Goal: Information Seeking & Learning: Learn about a topic

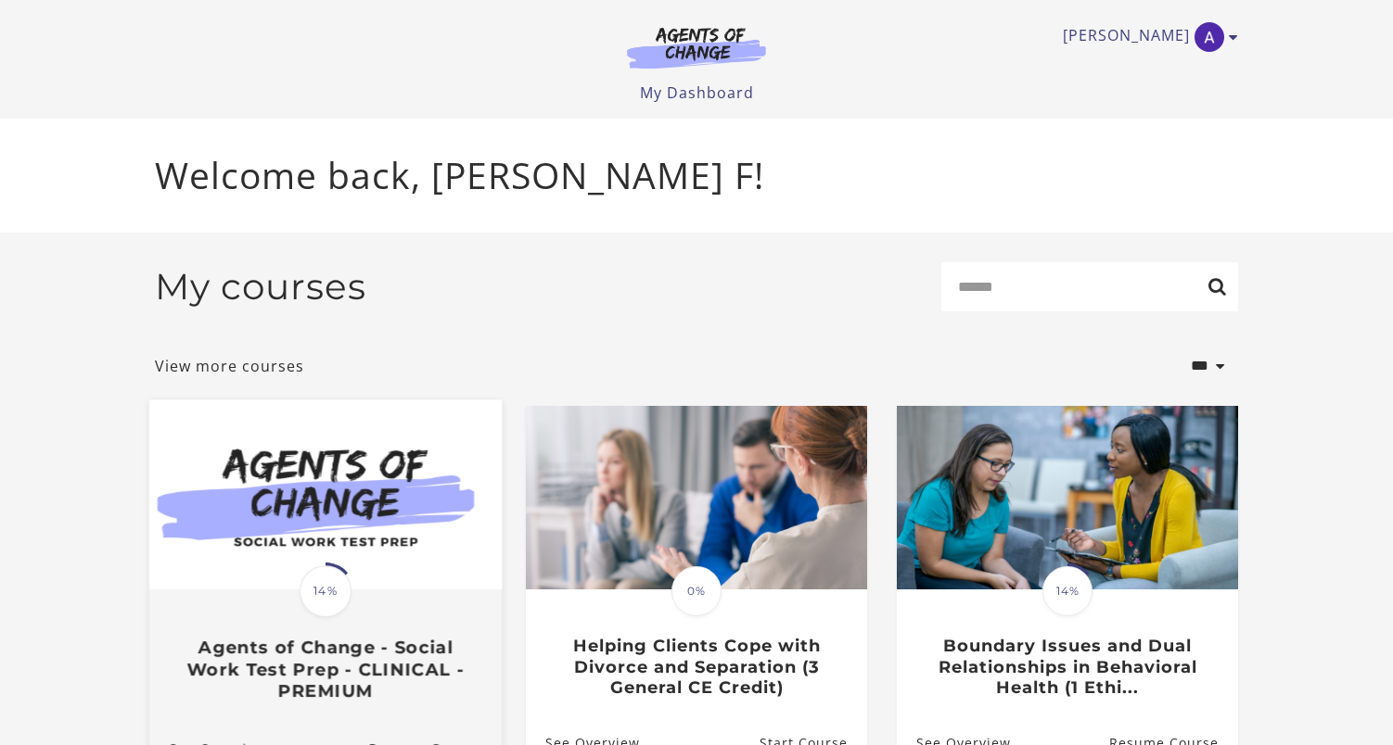
click at [250, 538] on img at bounding box center [325, 495] width 352 height 190
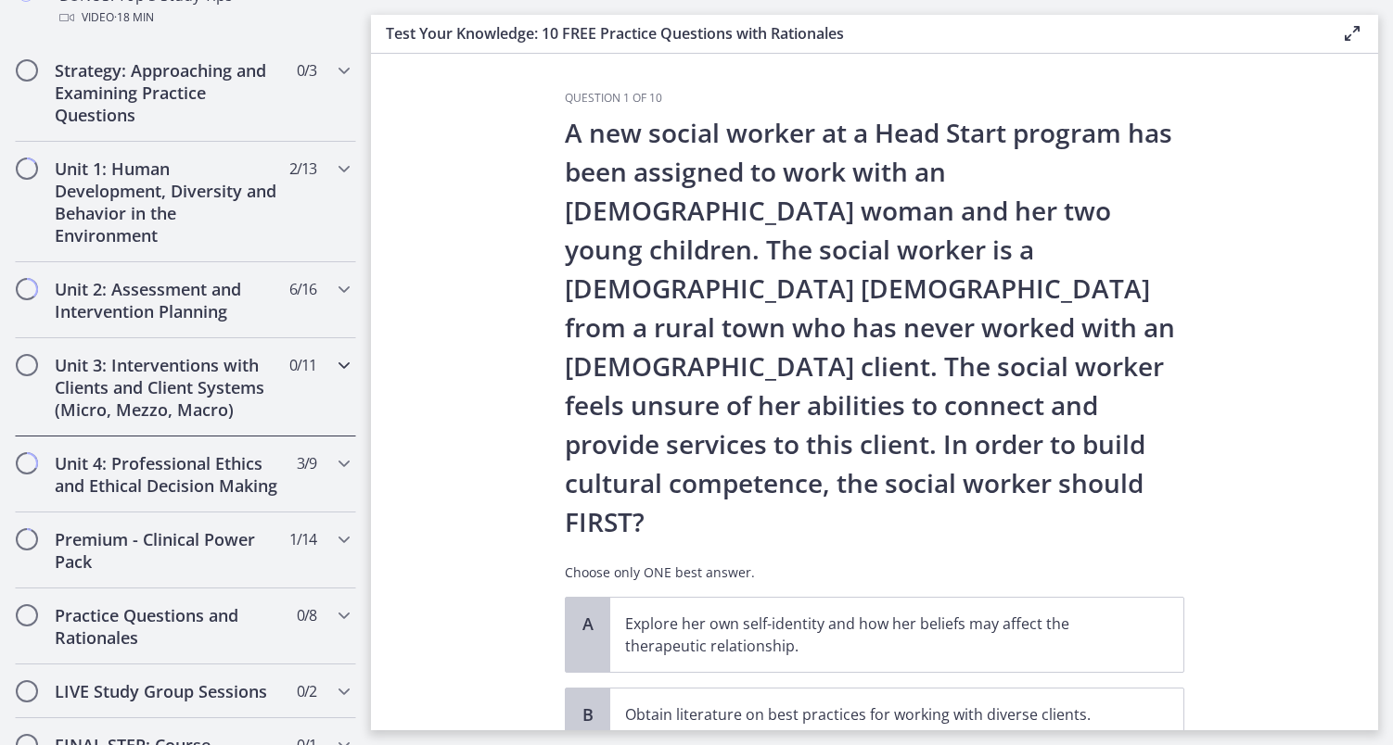
scroll to position [1145, 0]
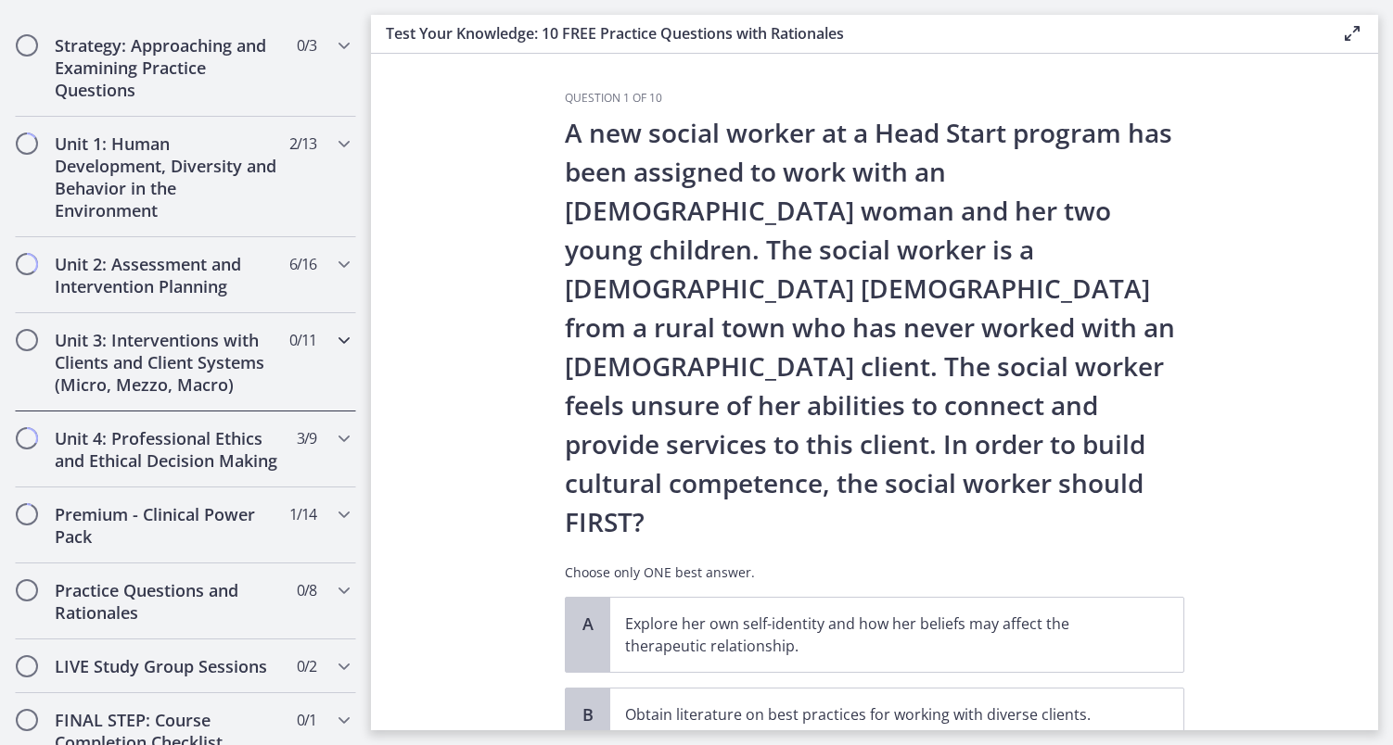
click at [233, 380] on h2 "Unit 3: Interventions with Clients and Client Systems (Micro, Mezzo, Macro)" at bounding box center [168, 362] width 226 height 67
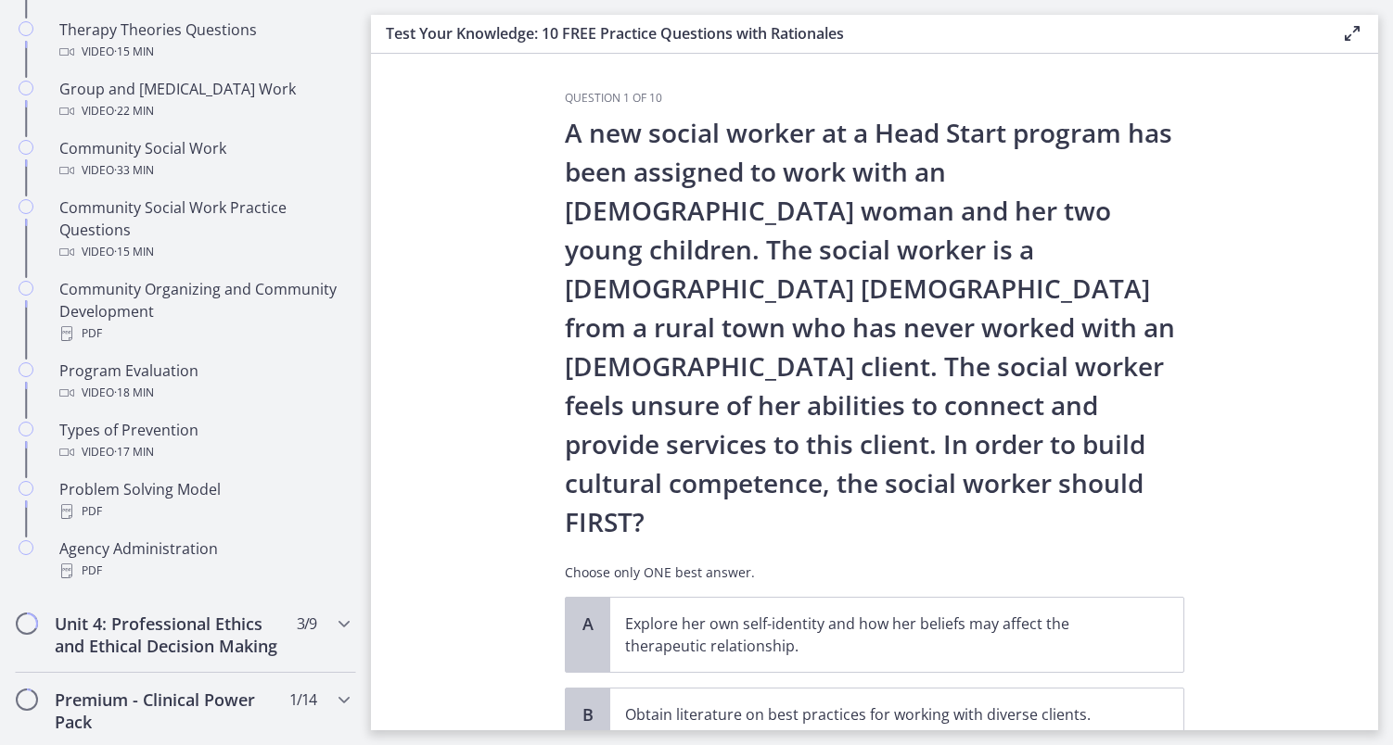
scroll to position [936, 0]
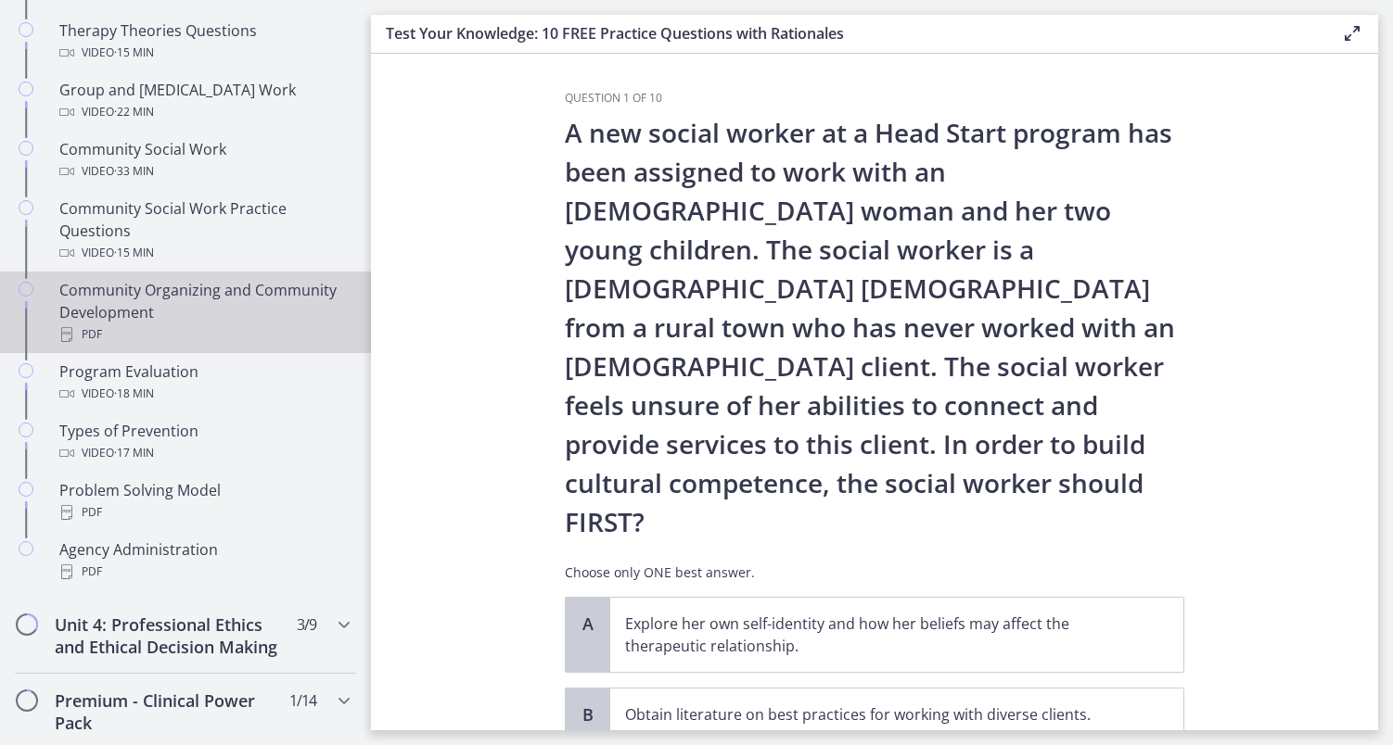
click at [247, 304] on div "Community Organizing and Community Development PDF" at bounding box center [203, 312] width 289 height 67
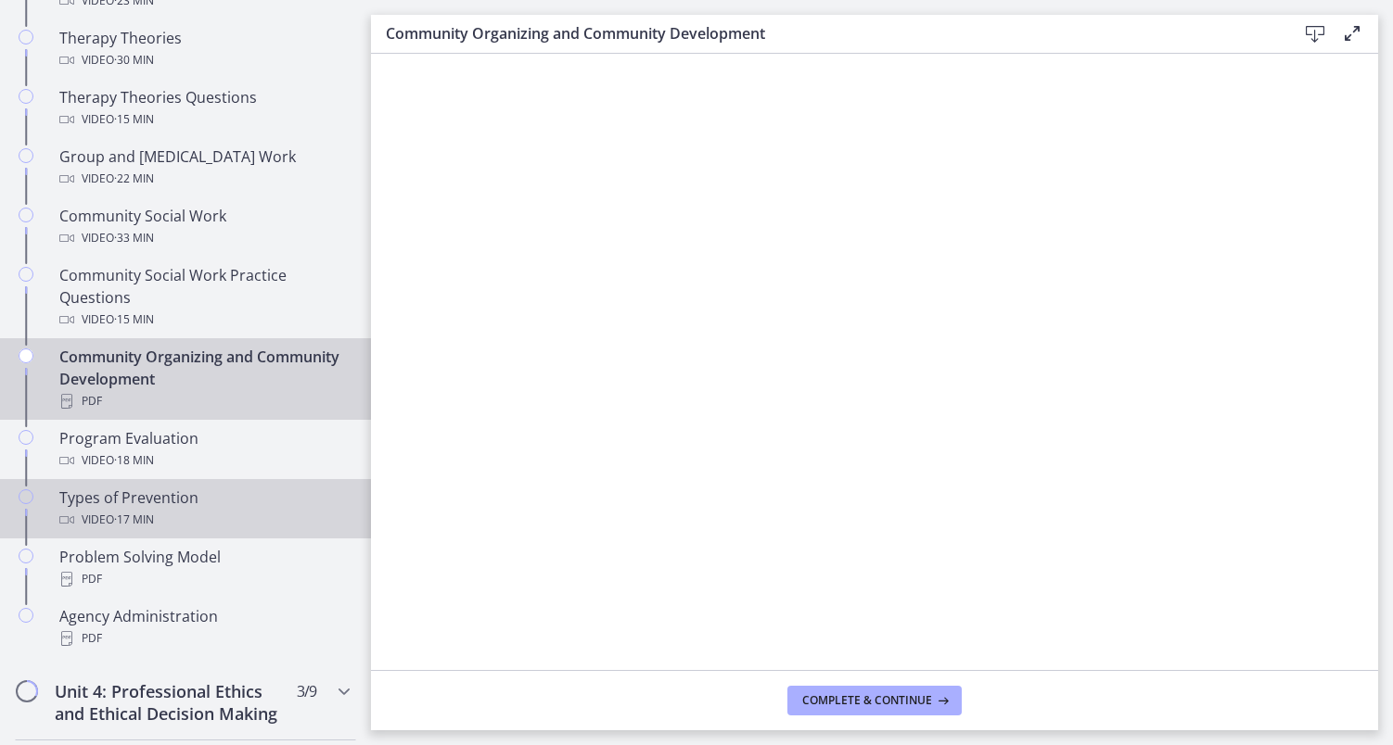
scroll to position [868, 0]
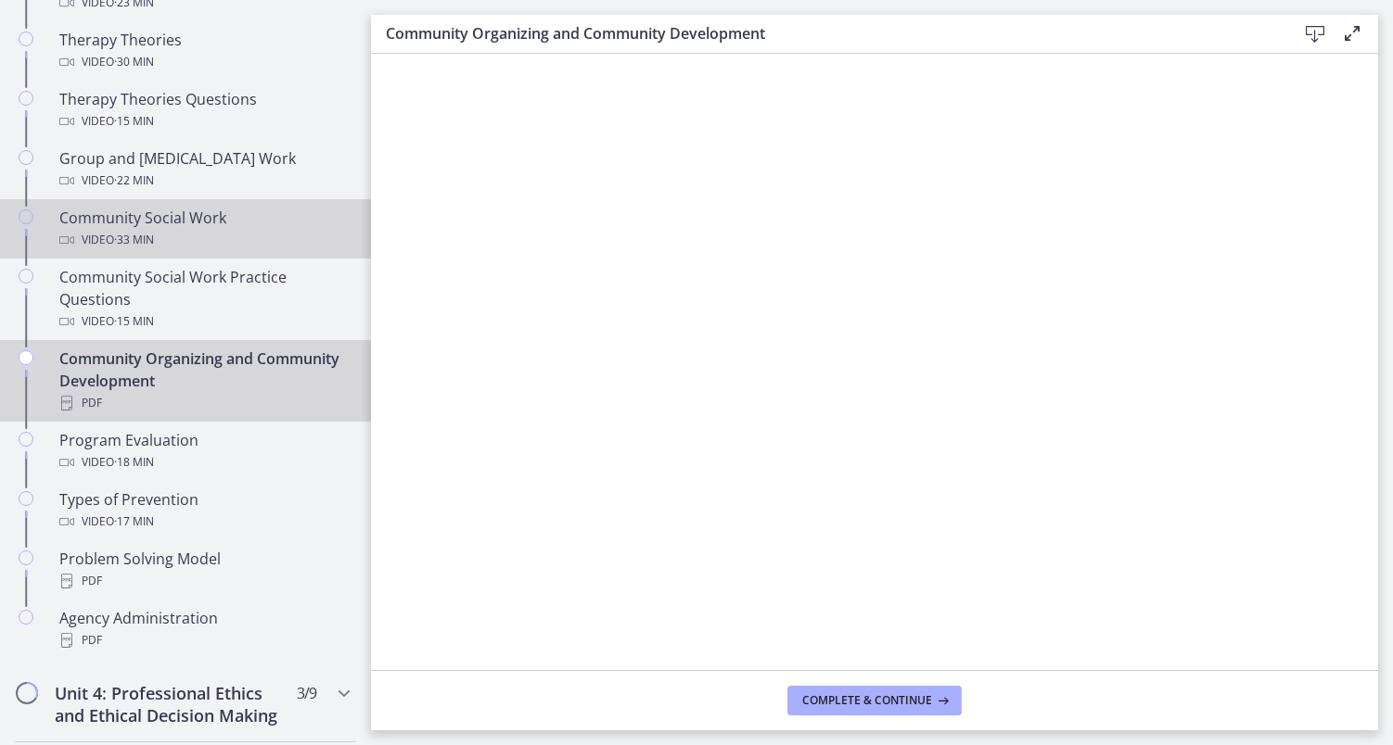
click at [255, 223] on div "Community Social Work Video · 33 min" at bounding box center [203, 229] width 289 height 45
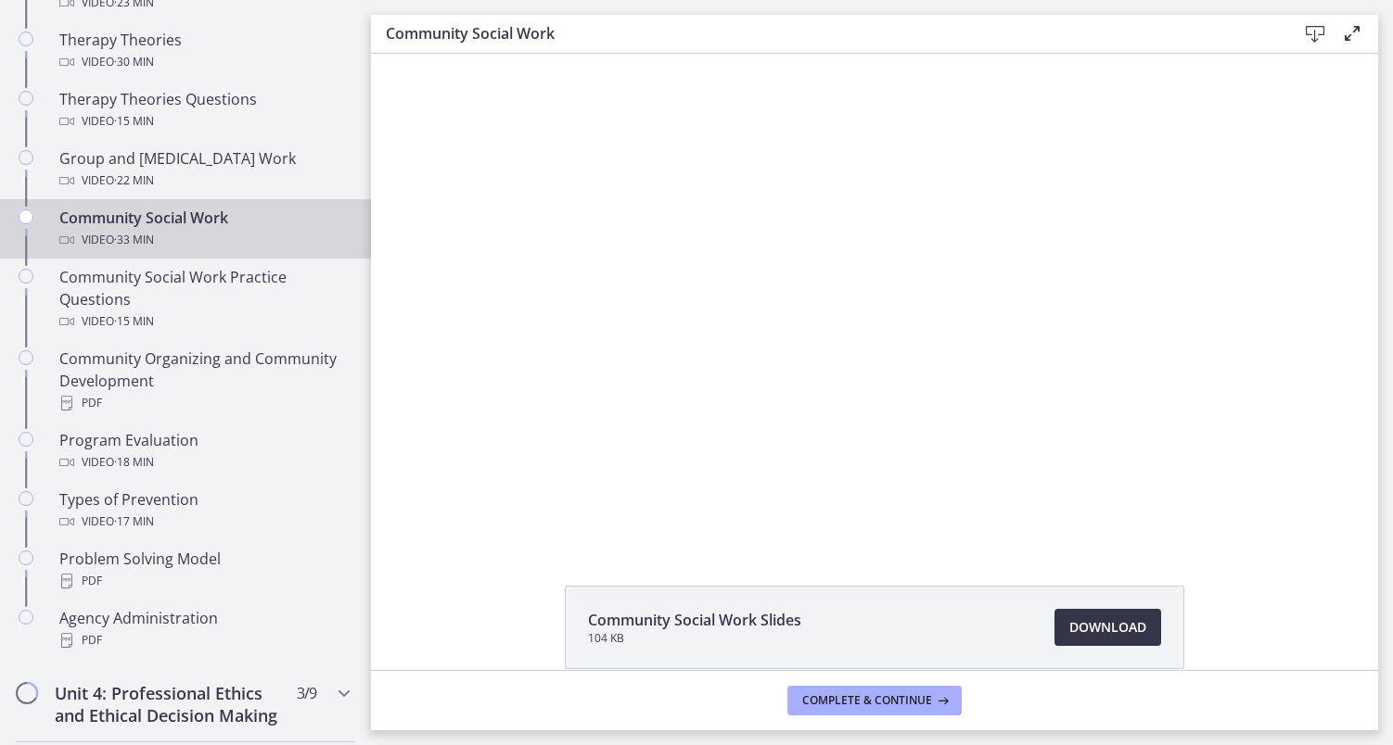
click at [1118, 626] on span "Download Opens in a new window" at bounding box center [1107, 628] width 77 height 22
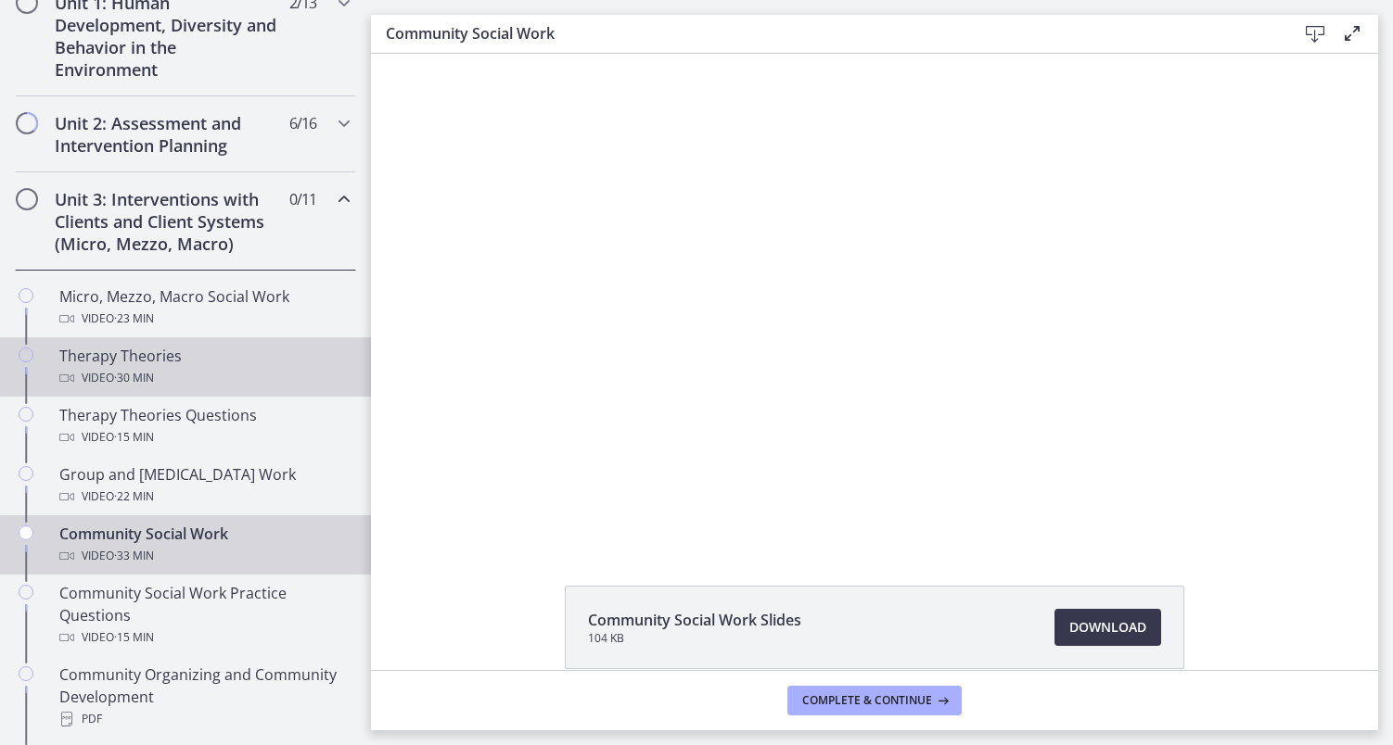
scroll to position [550, 0]
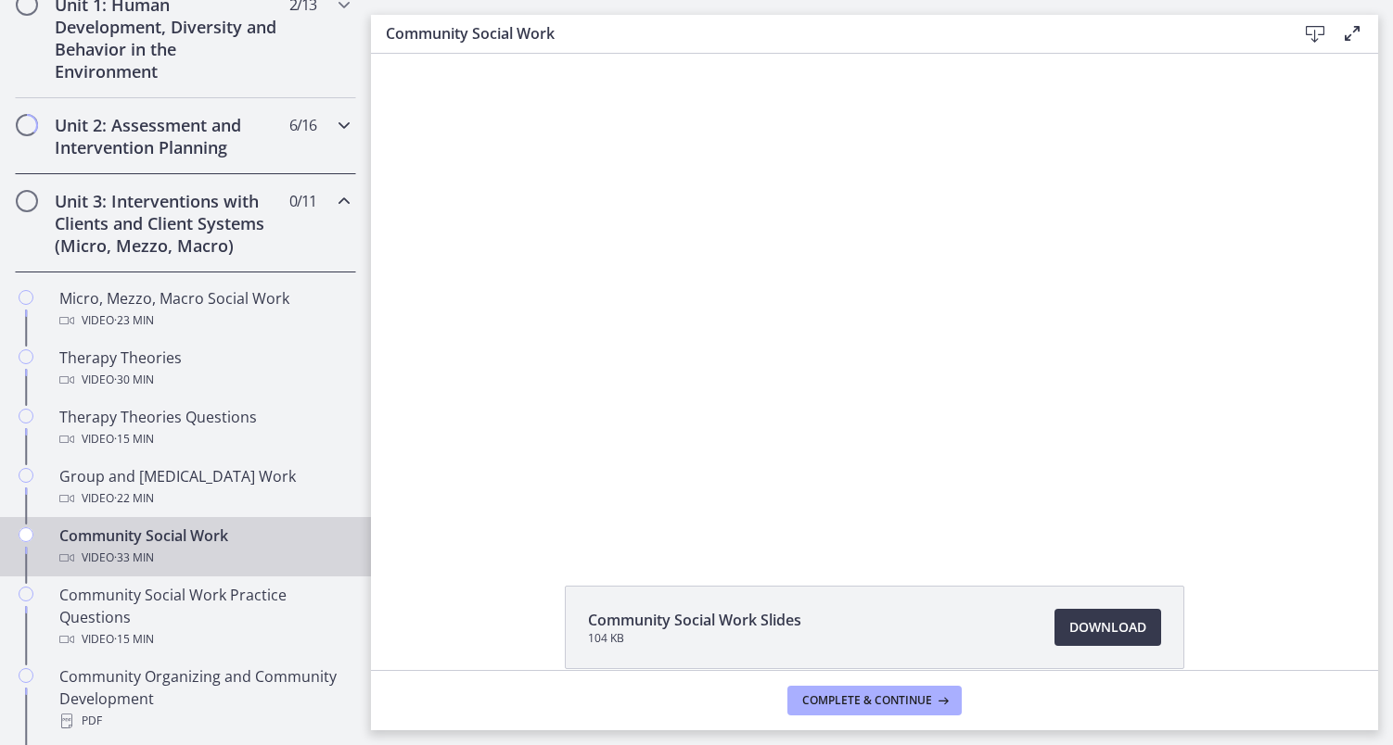
click at [111, 132] on h2 "Unit 2: Assessment and Intervention Planning" at bounding box center [168, 136] width 226 height 45
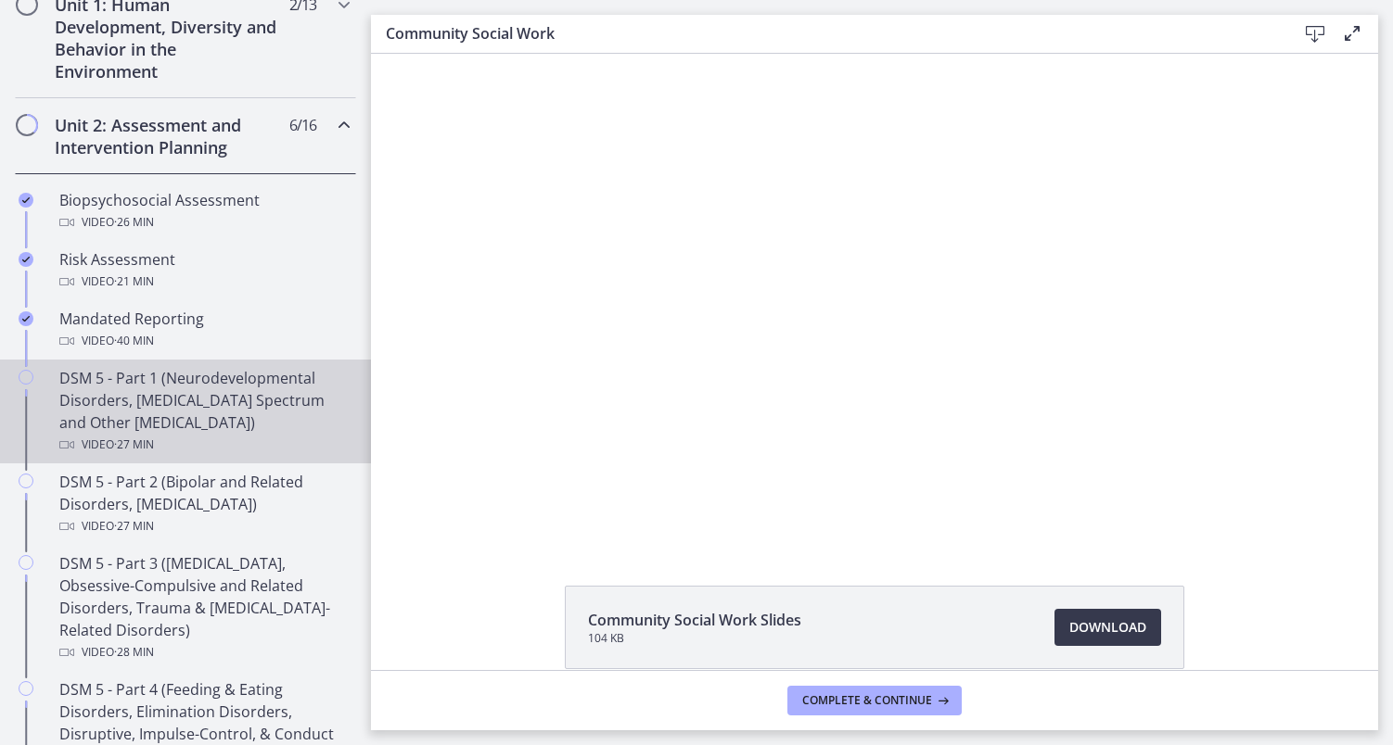
click at [147, 422] on div "DSM 5 - Part 1 (Neurodevelopmental Disorders, [MEDICAL_DATA] Spectrum and Other…" at bounding box center [203, 411] width 289 height 89
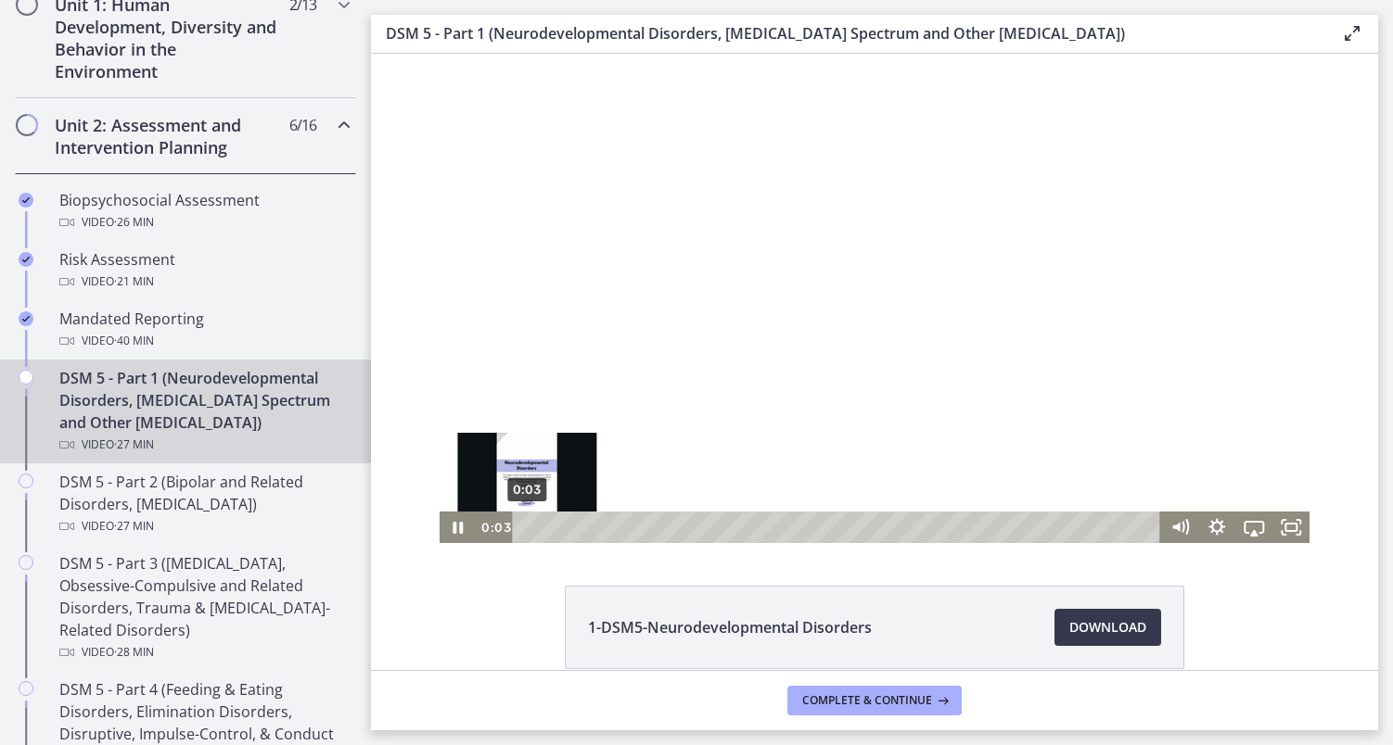
drag, startPoint x: 544, startPoint y: 526, endPoint x: 524, endPoint y: 526, distance: 20.4
click at [524, 526] on div "Playbar" at bounding box center [526, 527] width 10 height 10
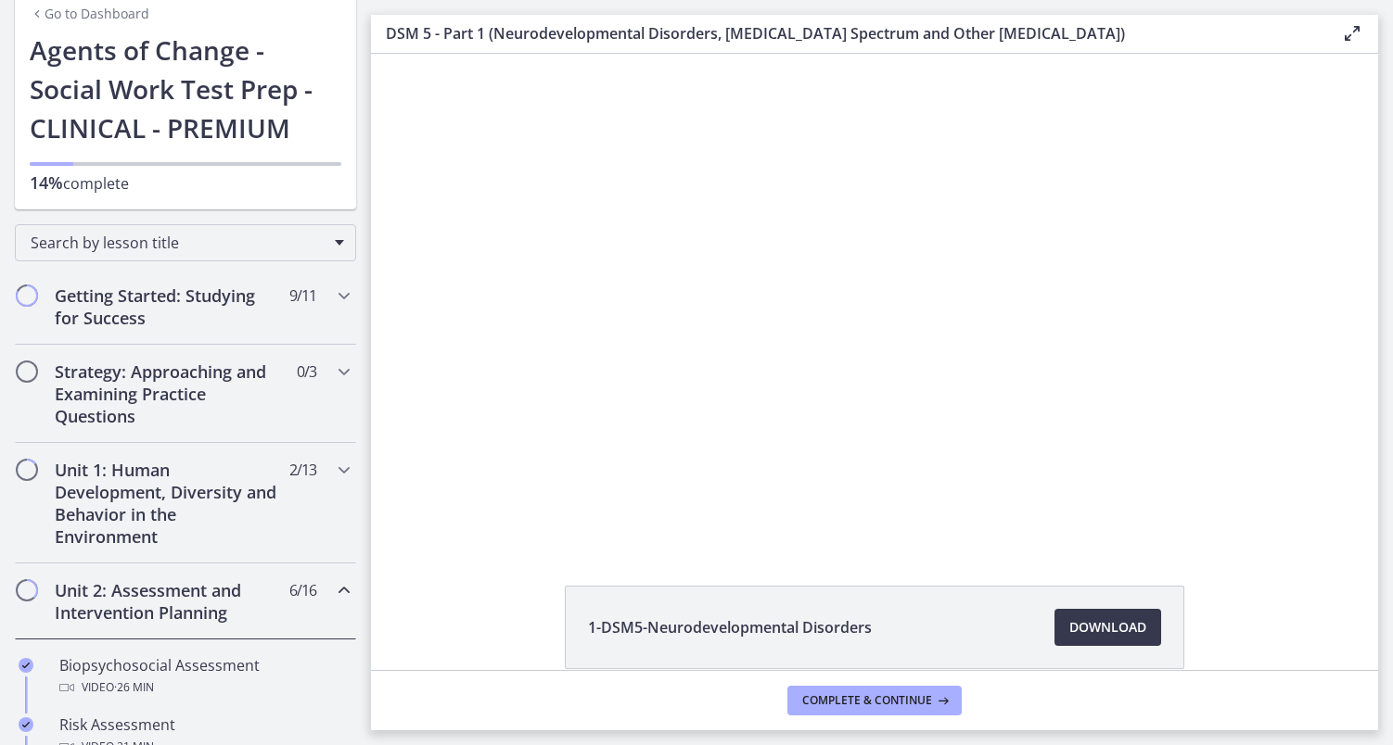
scroll to position [82, 0]
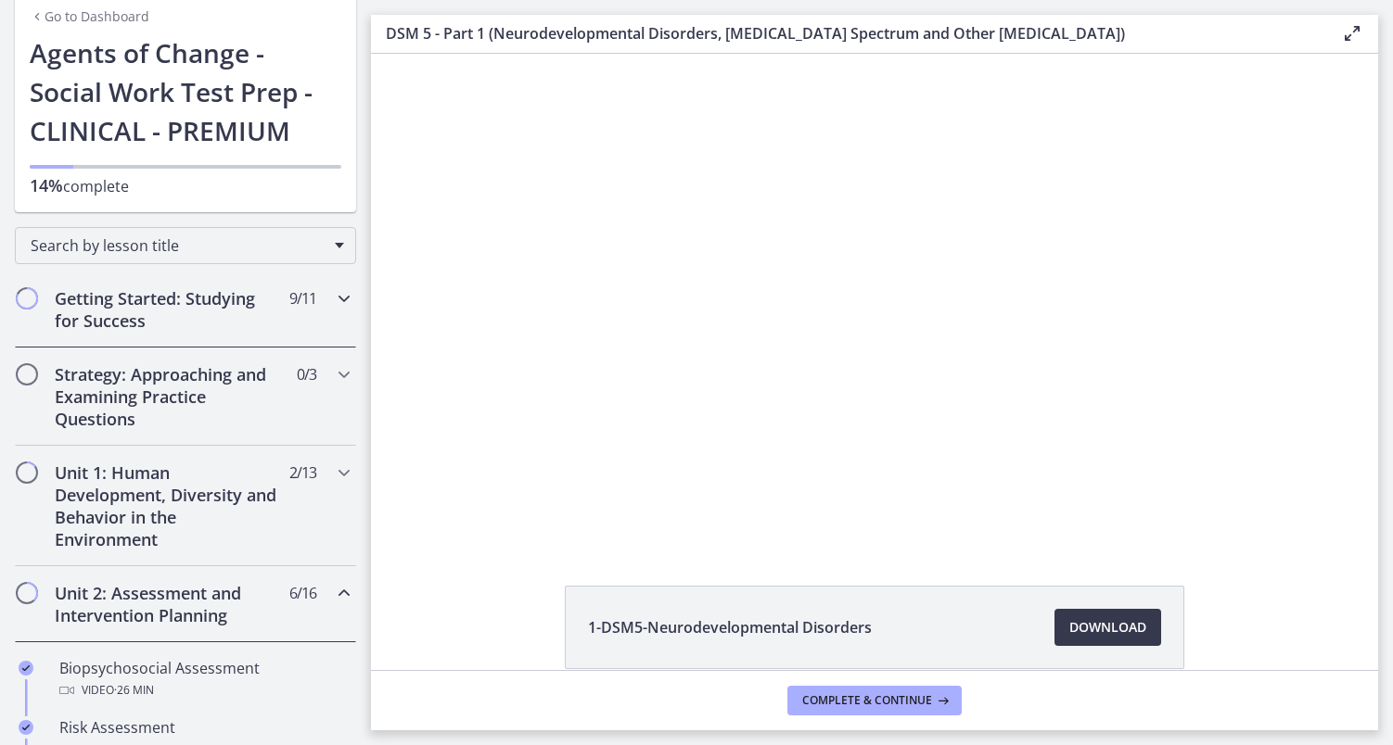
click at [190, 301] on h2 "Getting Started: Studying for Success" at bounding box center [168, 309] width 226 height 45
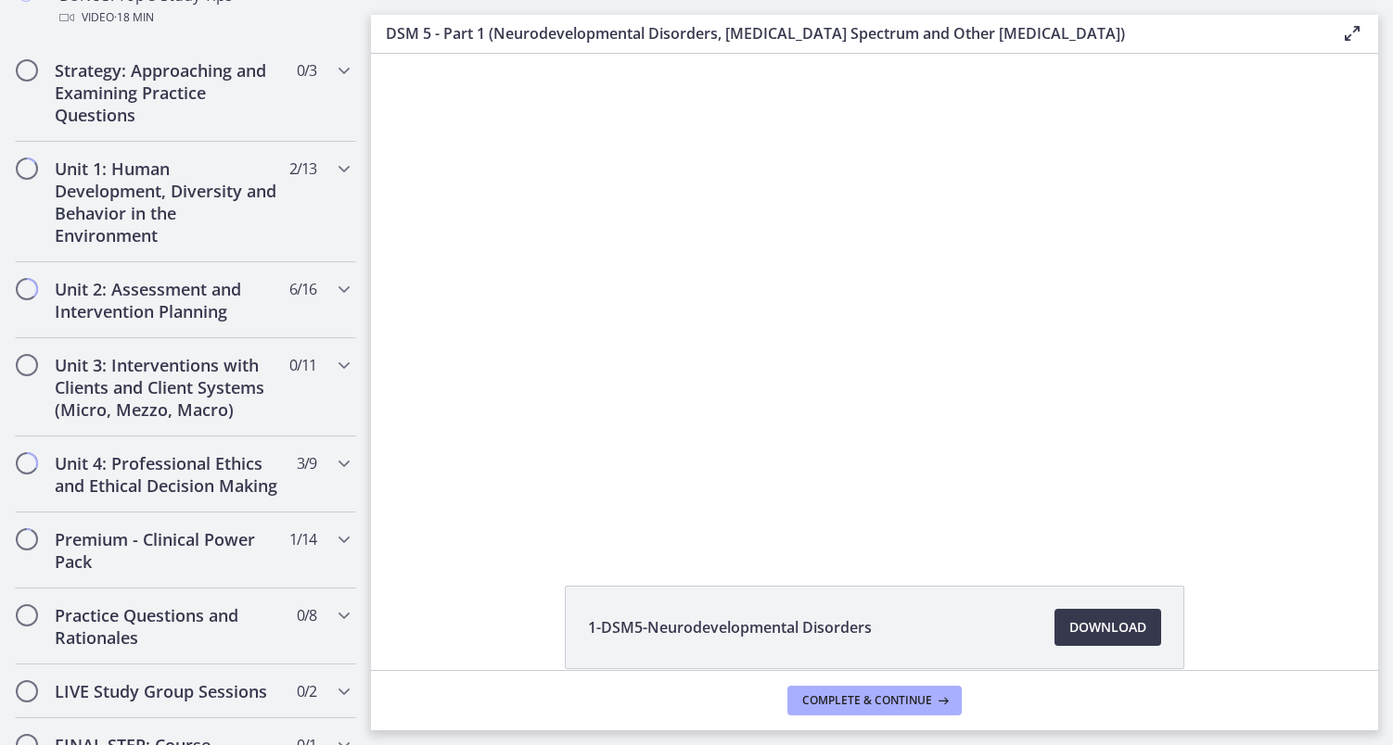
scroll to position [1143, 0]
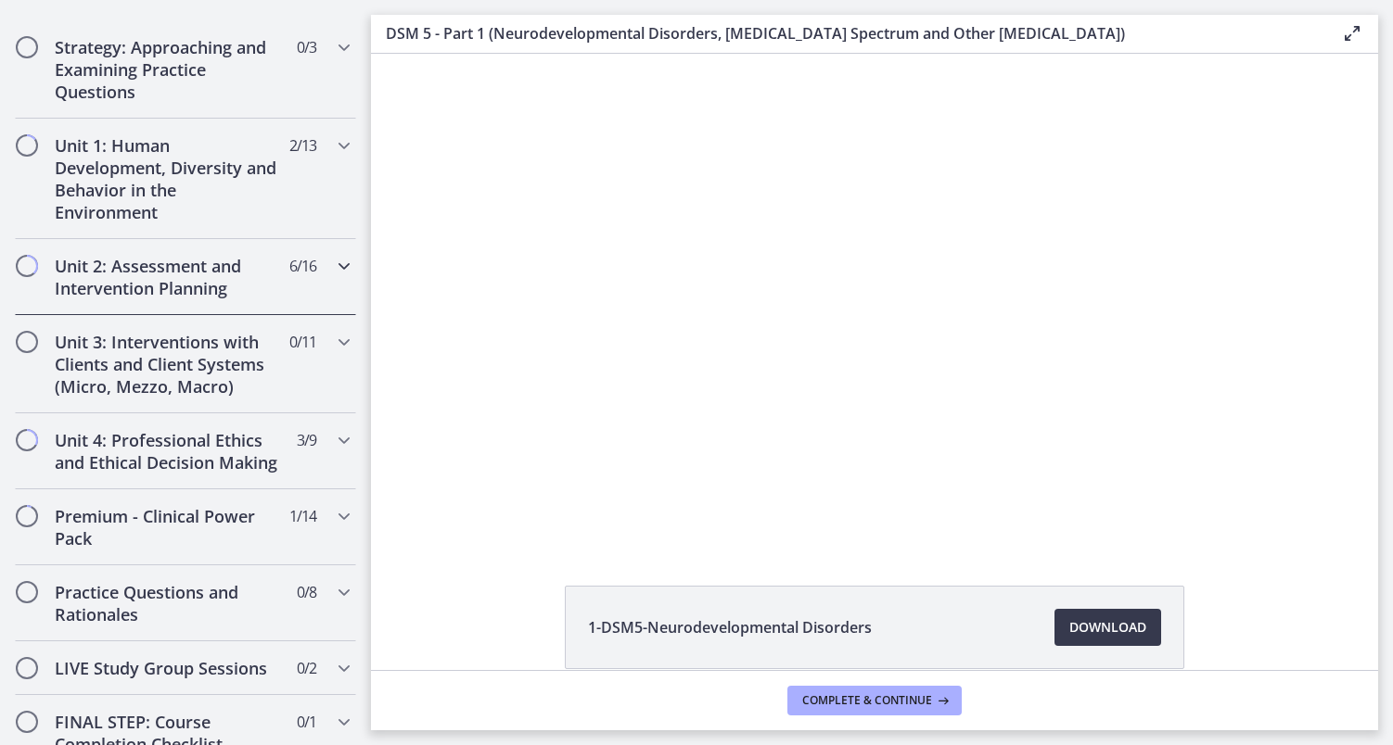
click at [186, 278] on h2 "Unit 2: Assessment and Intervention Planning" at bounding box center [168, 277] width 226 height 45
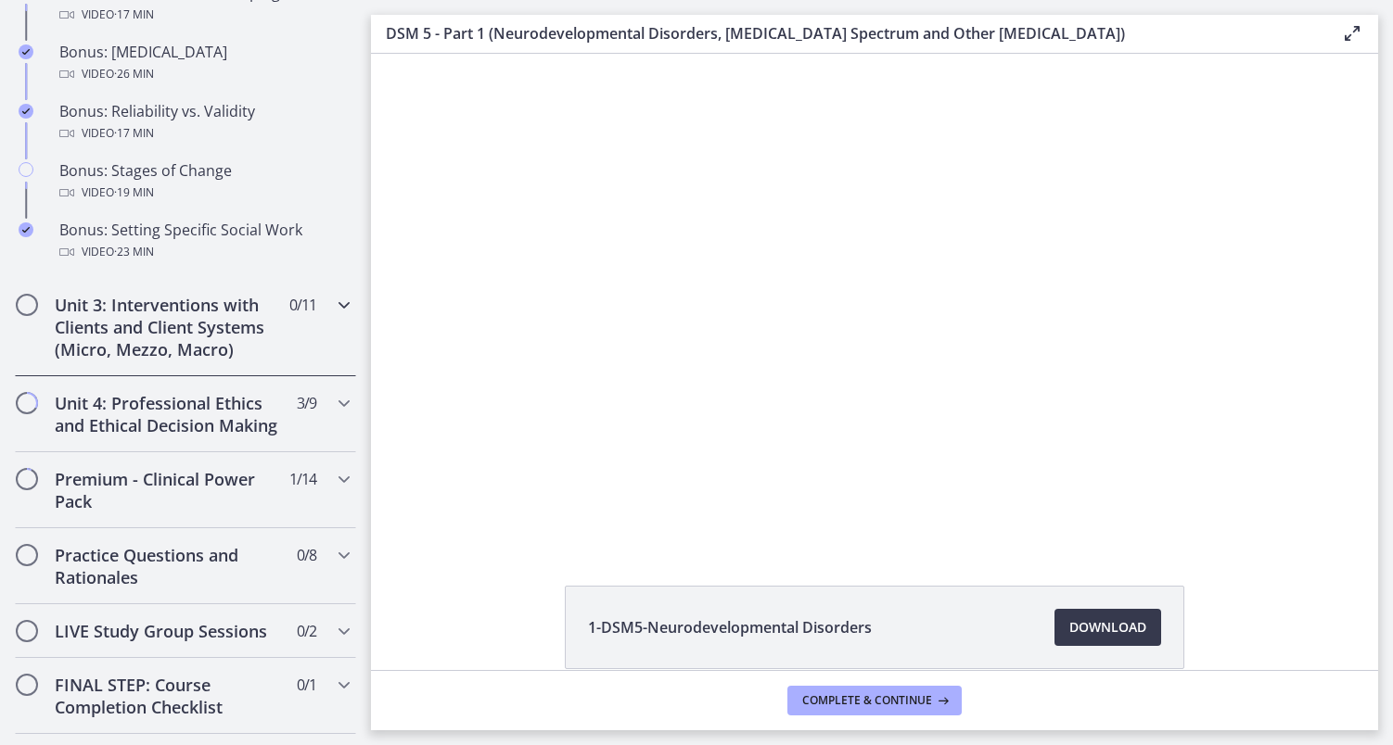
scroll to position [1645, 0]
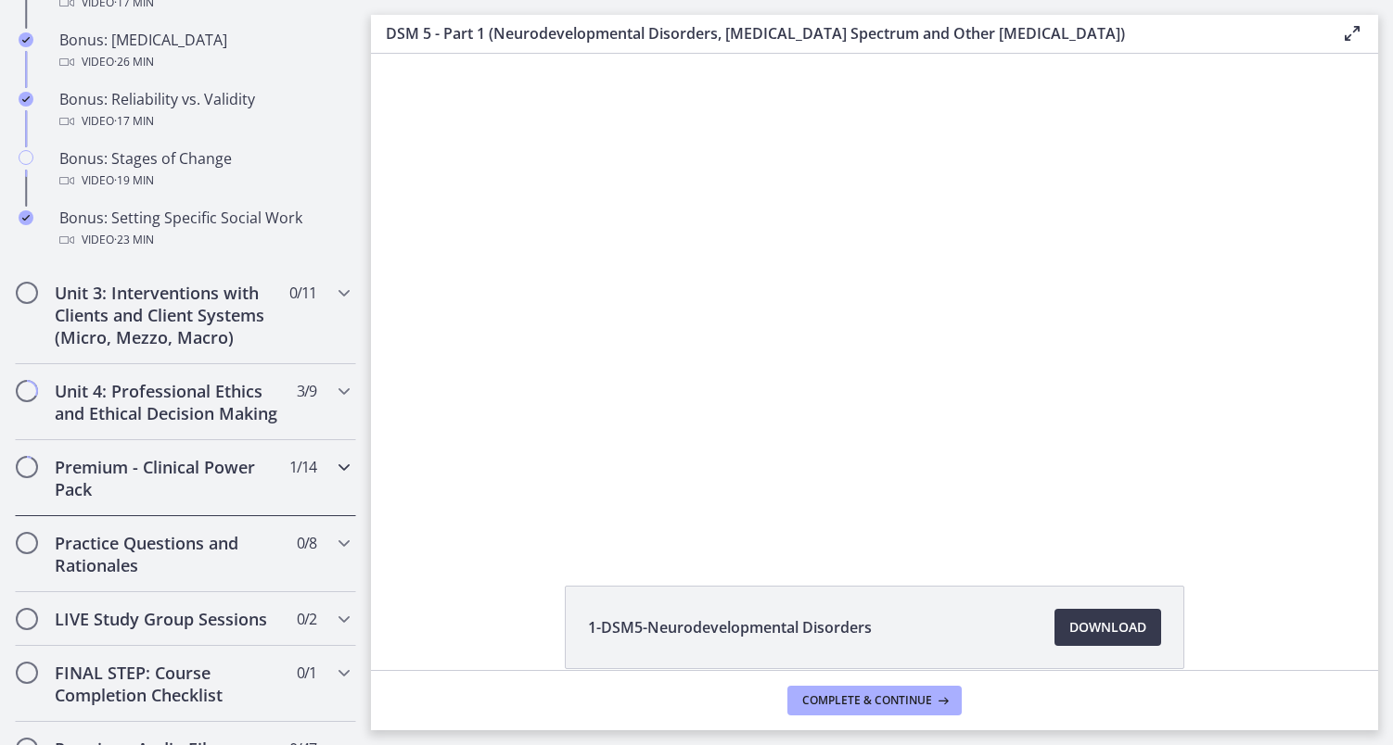
click at [176, 480] on h2 "Premium - Clinical Power Pack" at bounding box center [168, 478] width 226 height 45
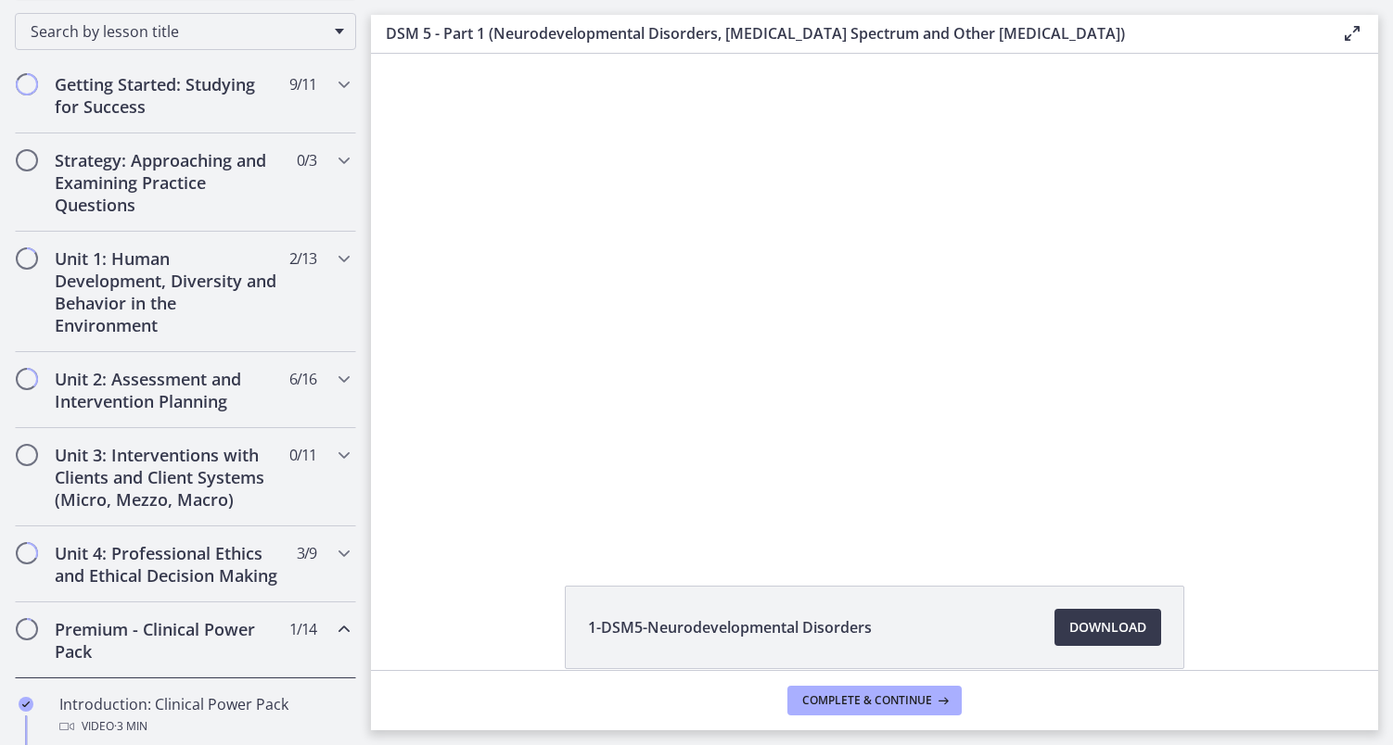
scroll to position [293, 0]
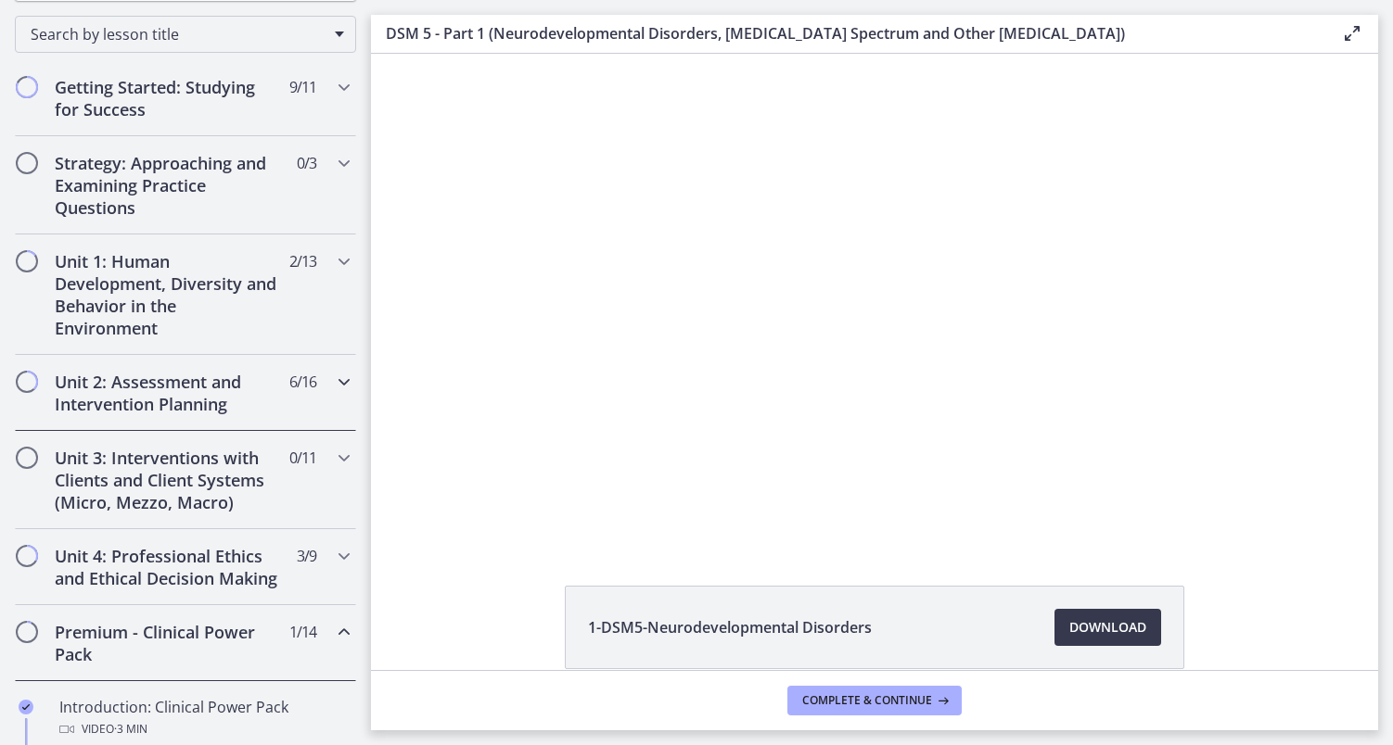
click at [180, 385] on h2 "Unit 2: Assessment and Intervention Planning" at bounding box center [168, 393] width 226 height 45
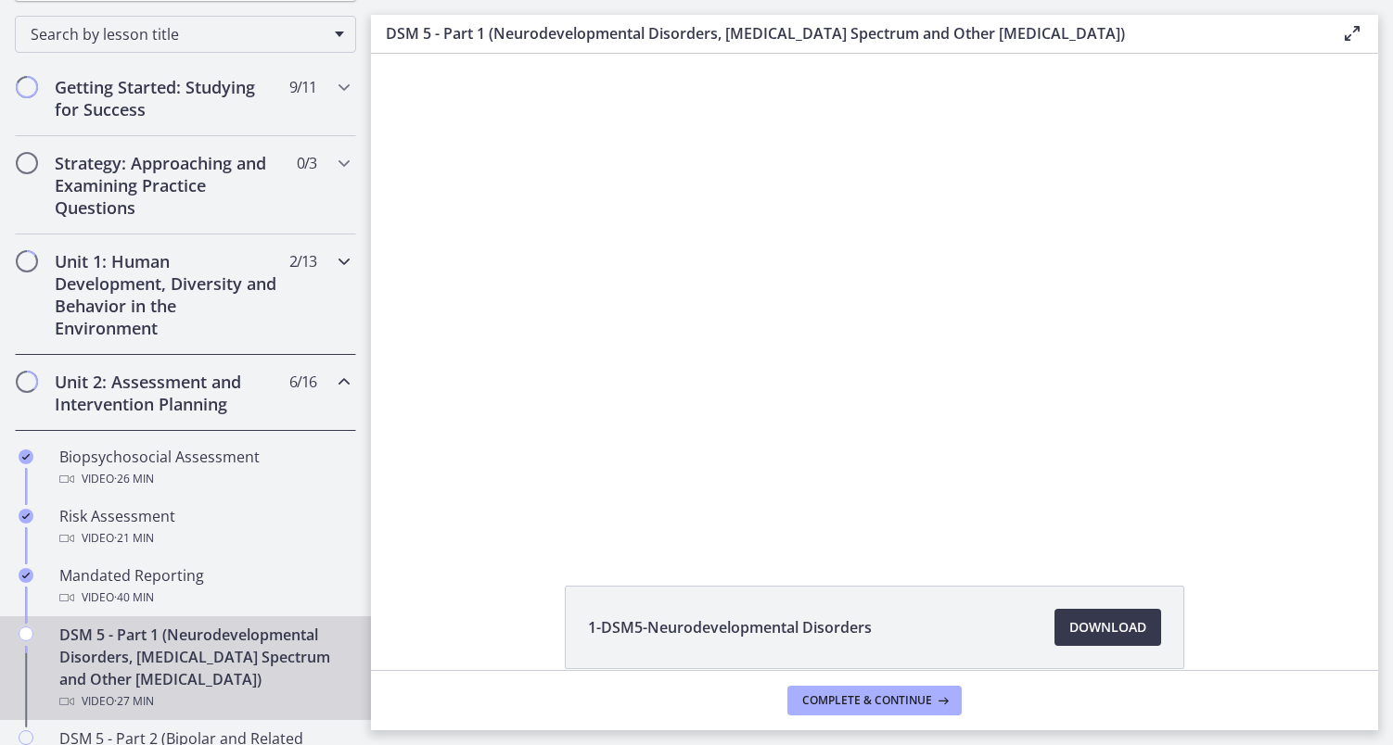
click at [178, 269] on h2 "Unit 1: Human Development, Diversity and Behavior in the Environment" at bounding box center [168, 294] width 226 height 89
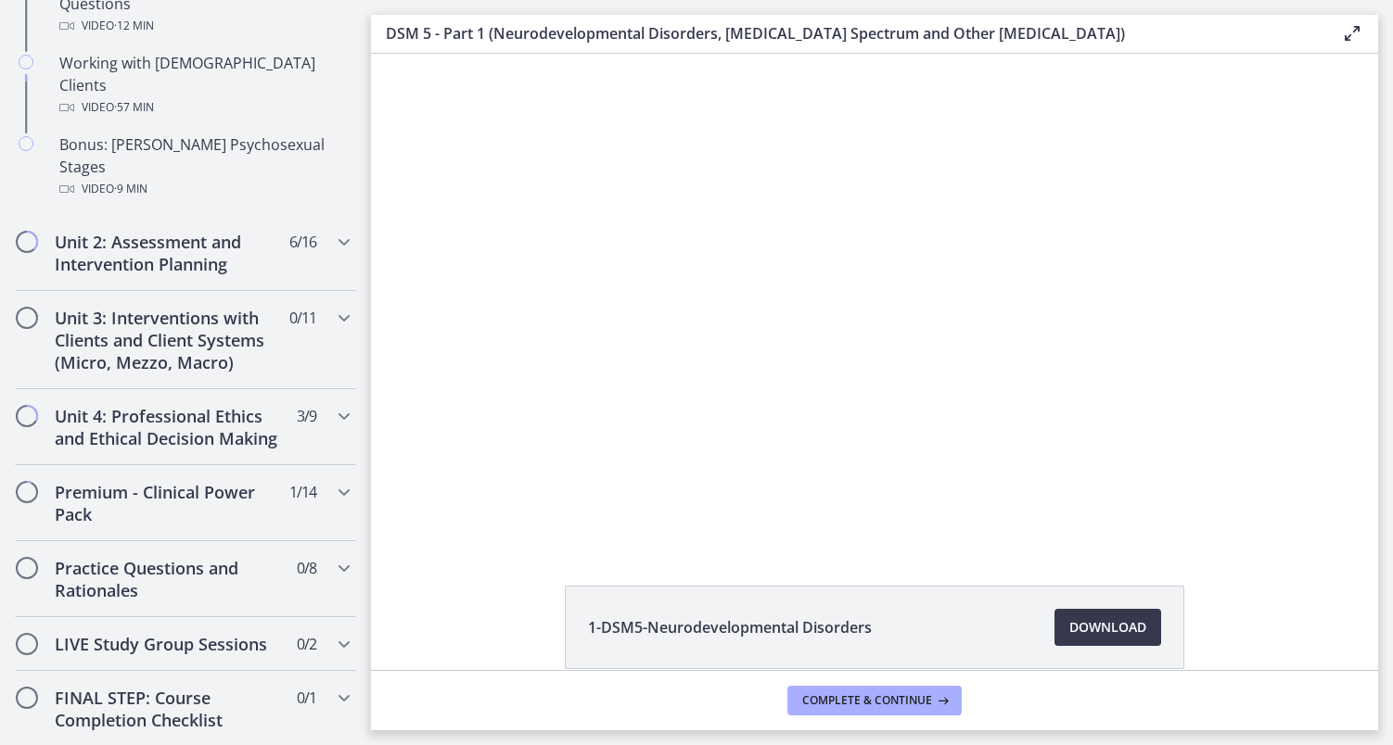
scroll to position [1377, 0]
click at [178, 305] on h2 "Unit 3: Interventions with Clients and Client Systems (Micro, Mezzo, Macro)" at bounding box center [168, 338] width 226 height 67
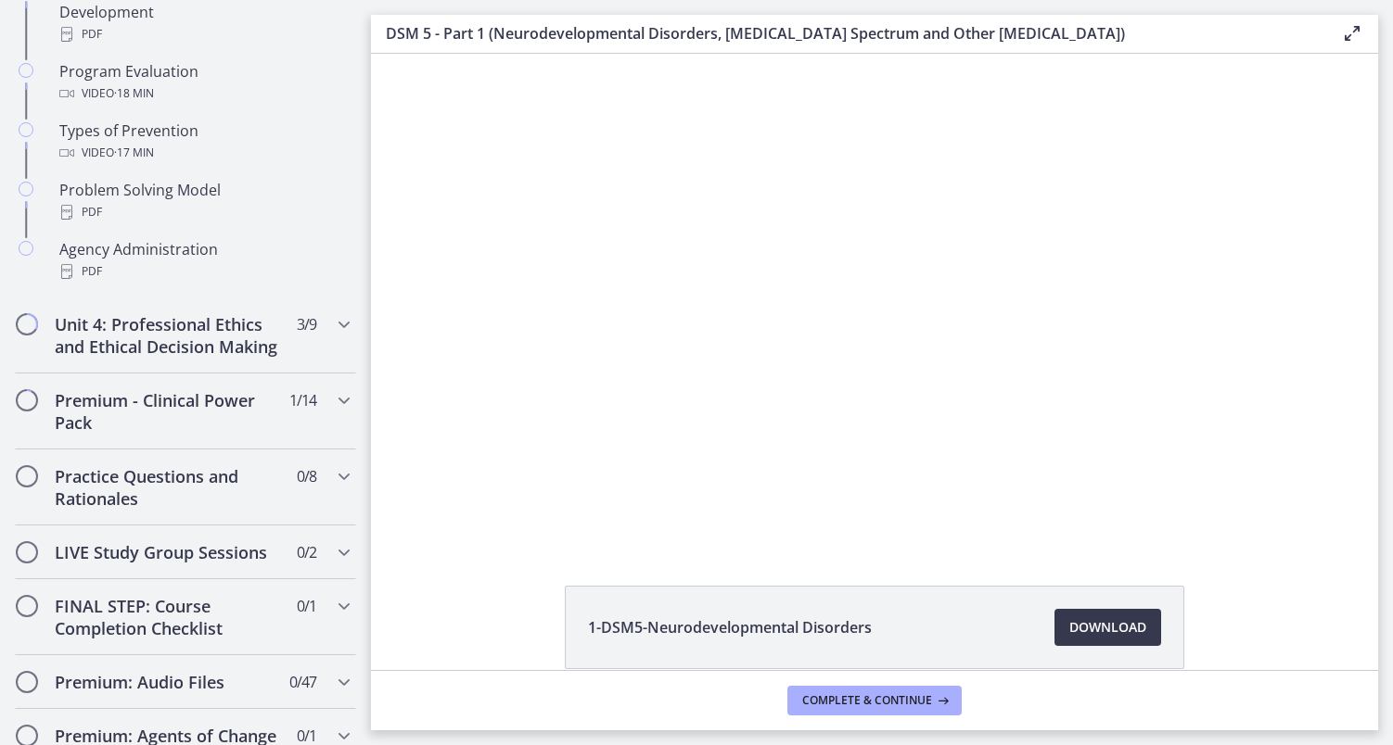
scroll to position [1239, 0]
click at [165, 340] on h2 "Unit 4: Professional Ethics and Ethical Decision Making" at bounding box center [168, 334] width 226 height 45
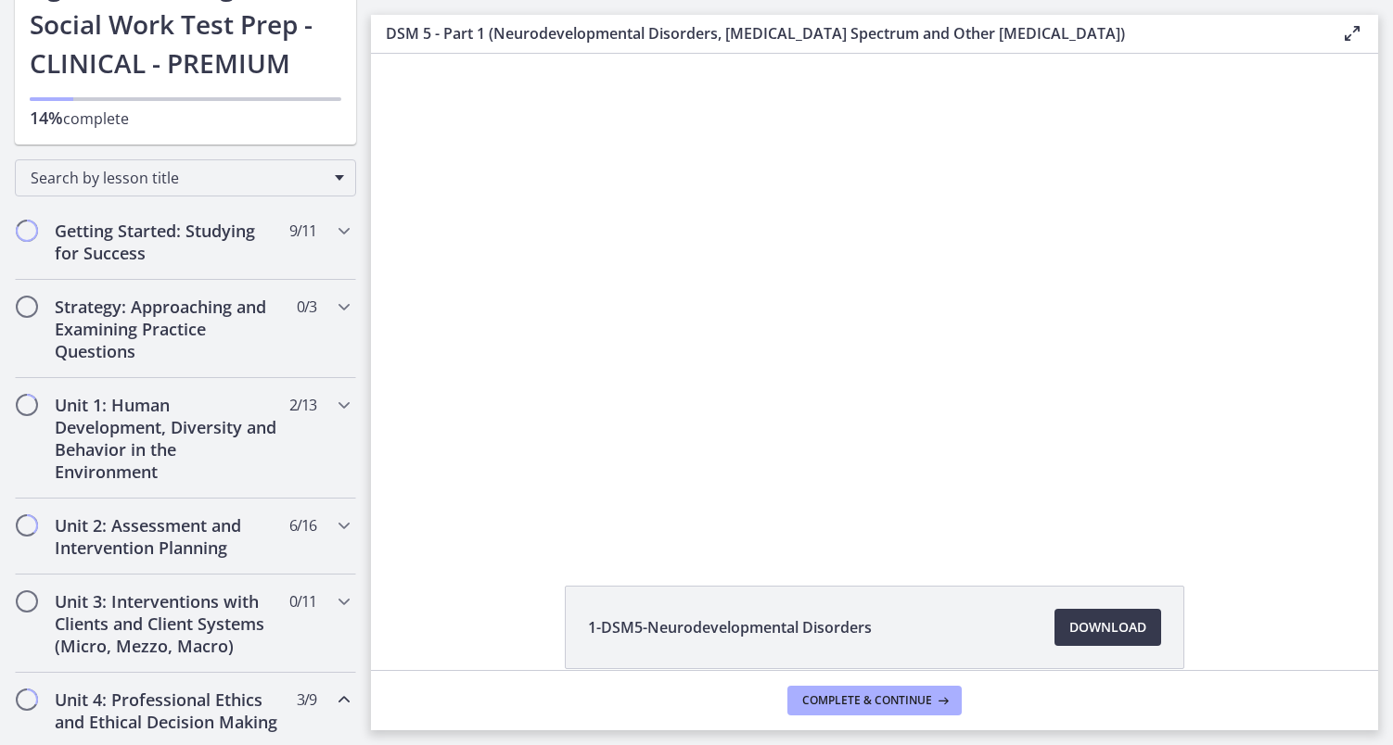
scroll to position [195, 0]
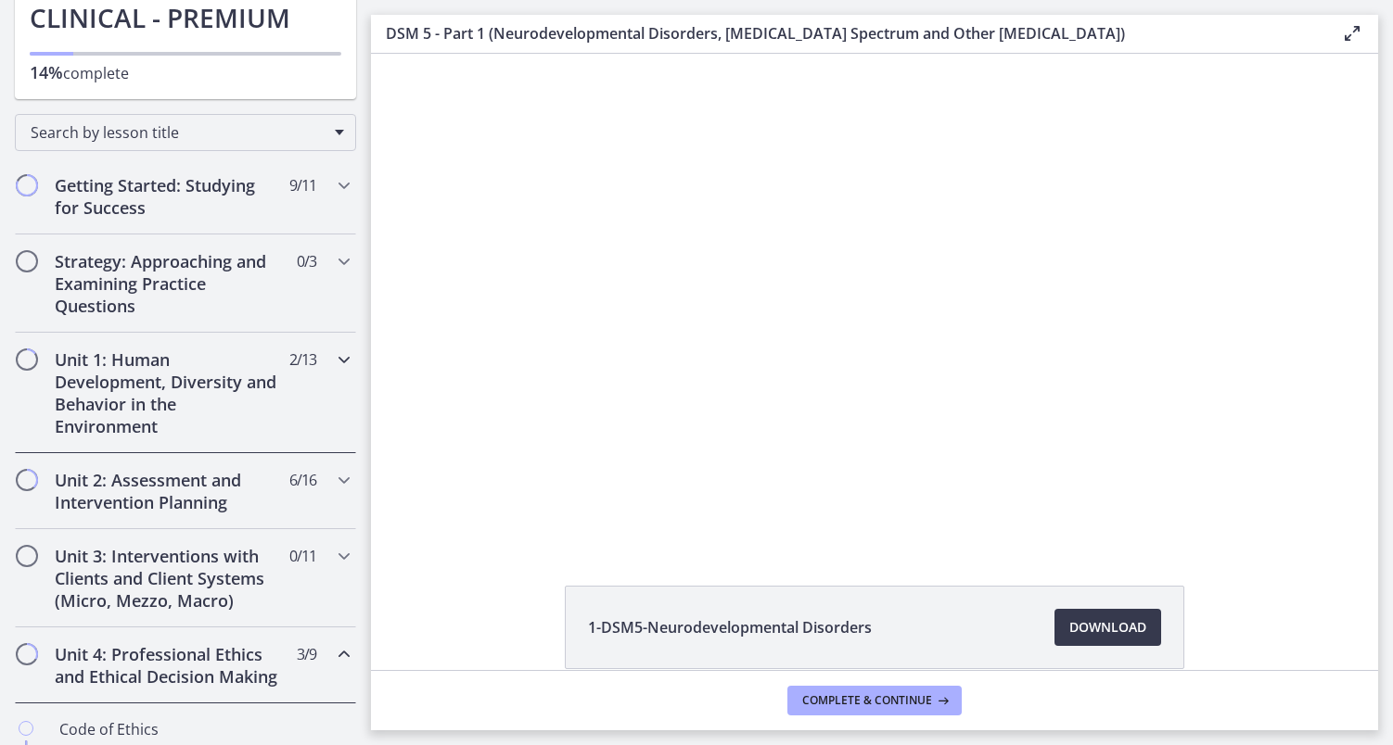
click at [160, 389] on h2 "Unit 1: Human Development, Diversity and Behavior in the Environment" at bounding box center [168, 393] width 226 height 89
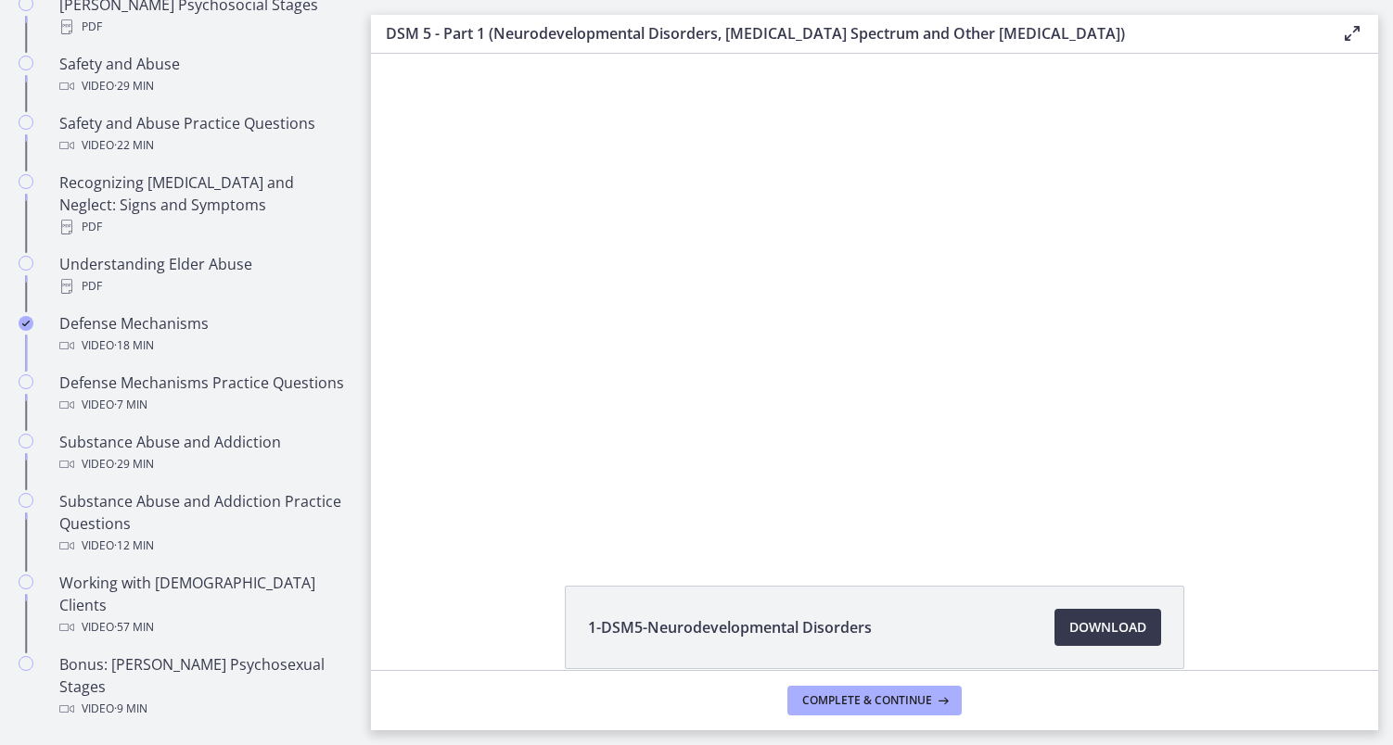
scroll to position [857, 0]
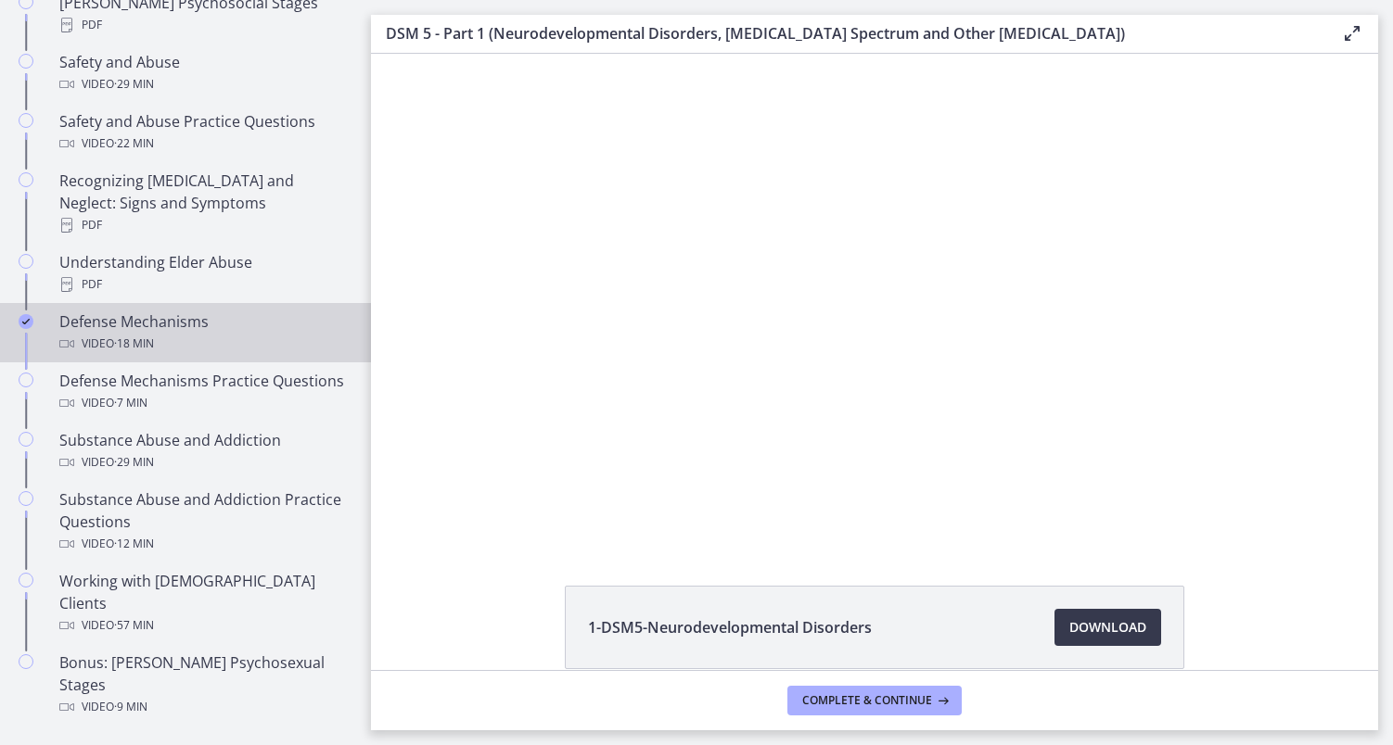
click at [170, 311] on div "Defense Mechanisms Video · 18 min" at bounding box center [203, 333] width 289 height 45
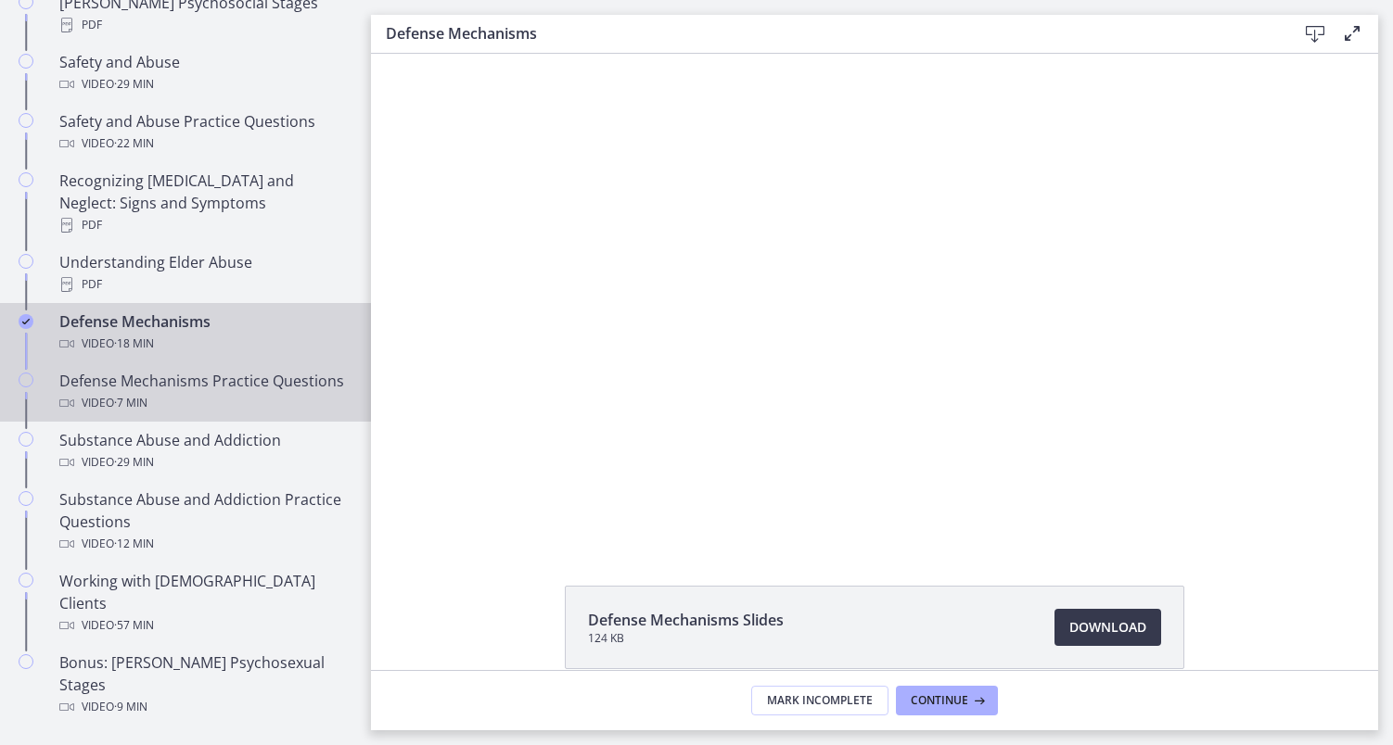
click at [235, 370] on div "Defense Mechanisms Practice Questions Video · 7 min" at bounding box center [203, 392] width 289 height 45
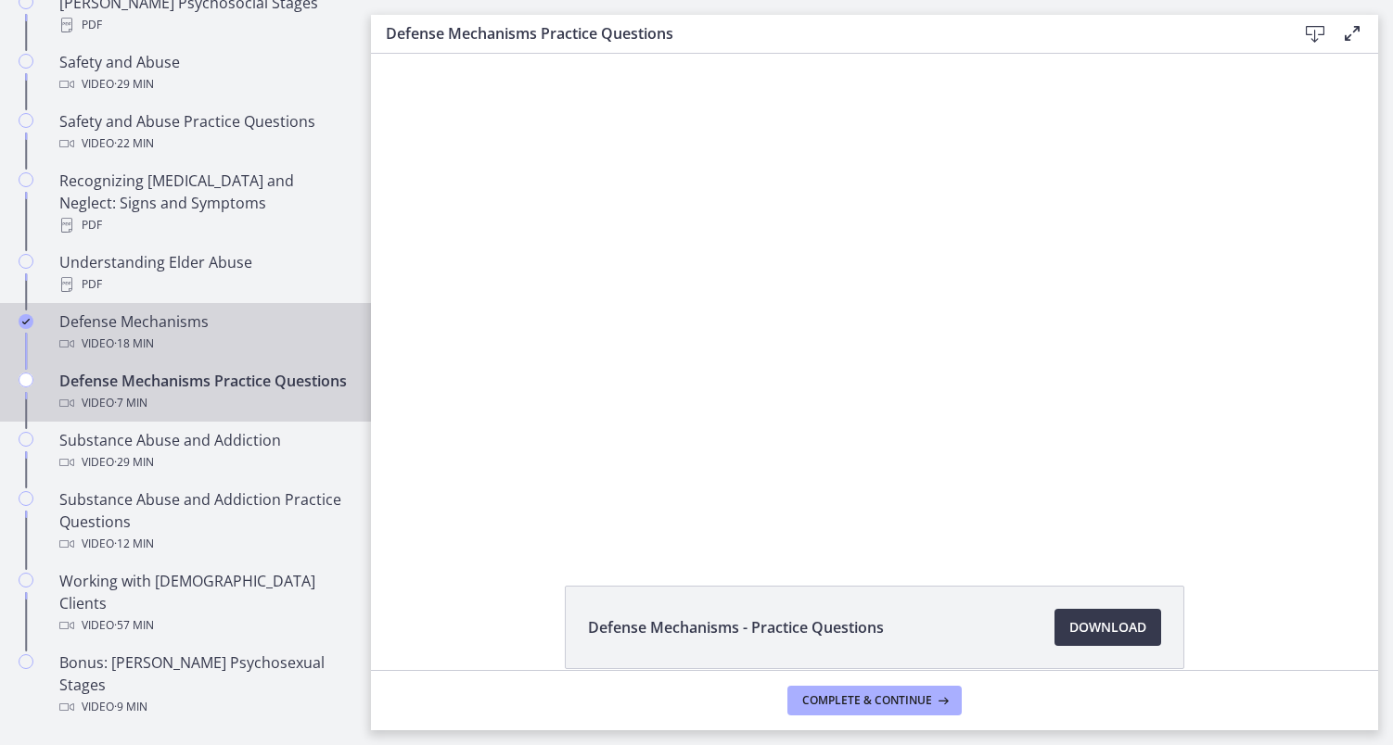
click at [265, 311] on div "Defense Mechanisms Video · 18 min" at bounding box center [203, 333] width 289 height 45
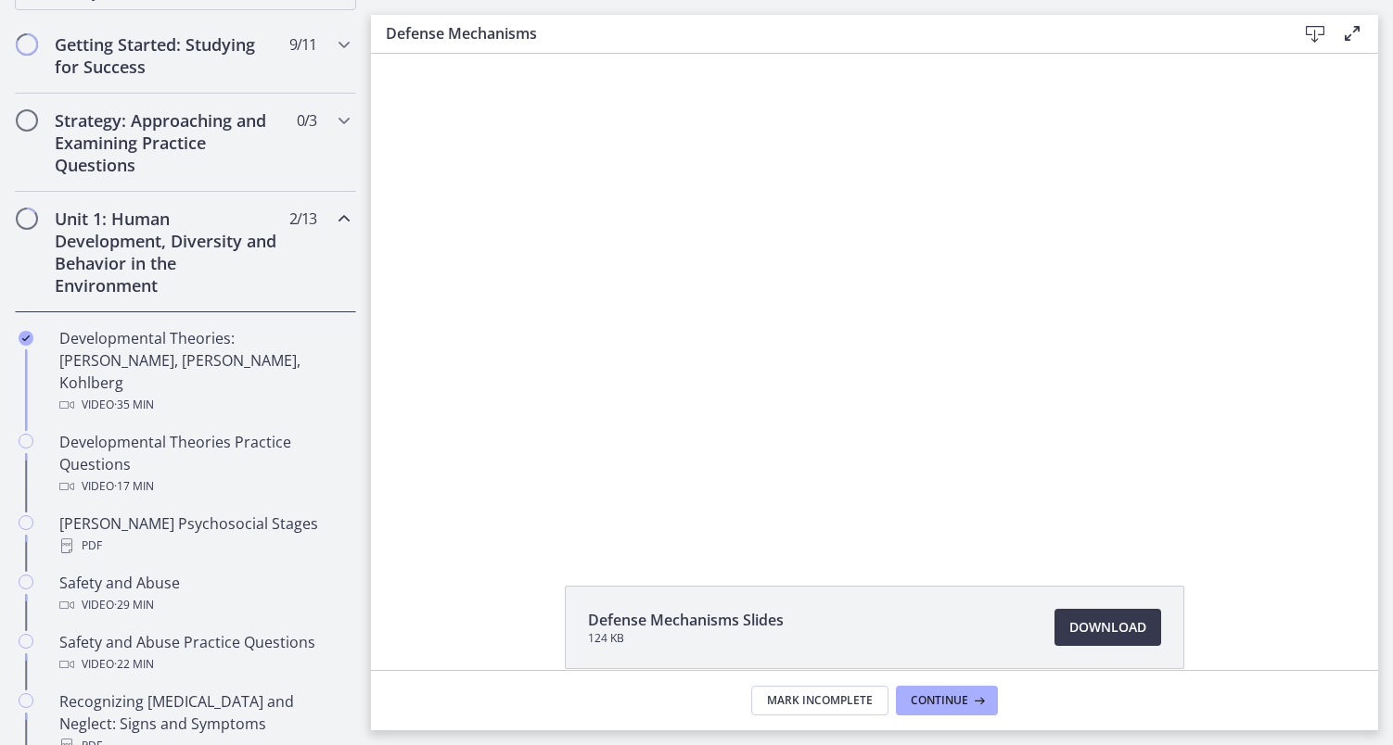
scroll to position [331, 0]
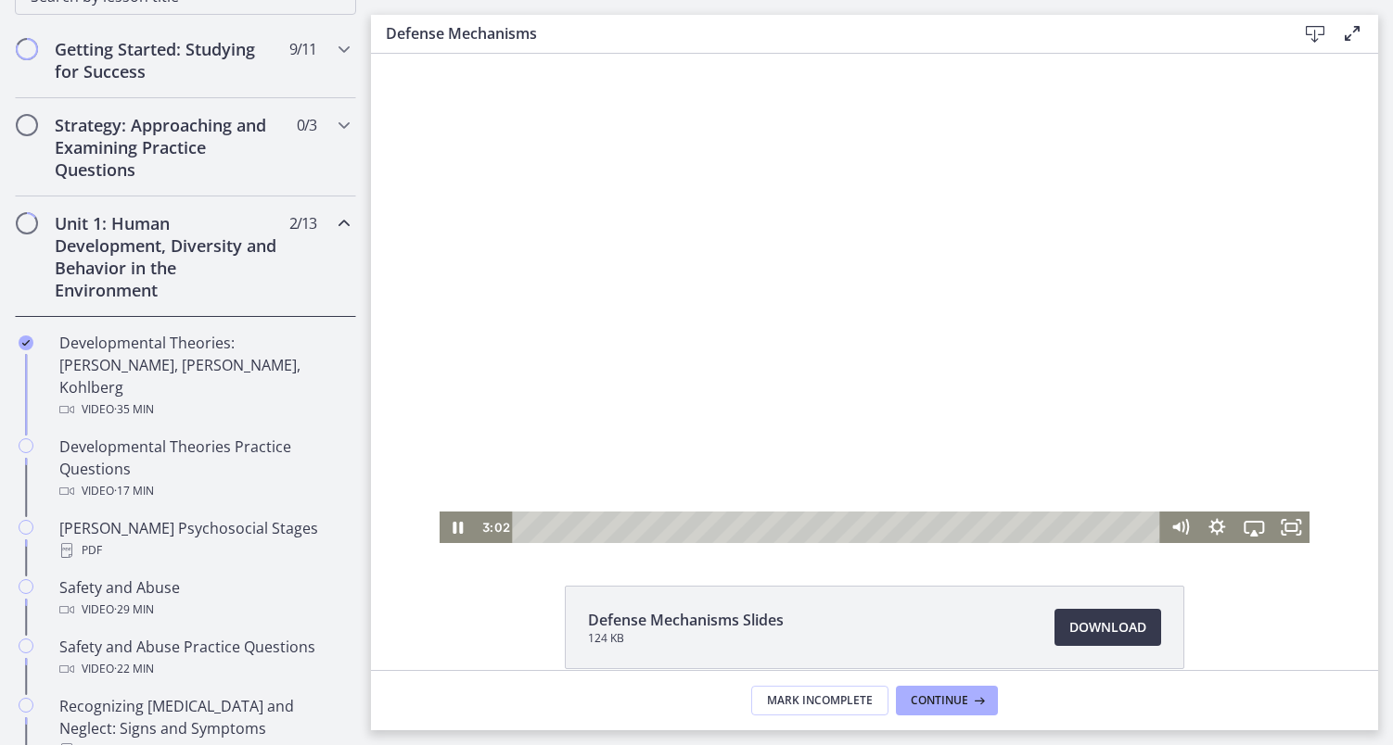
click at [639, 288] on div at bounding box center [874, 299] width 871 height 490
click at [609, 528] on div "Playbar" at bounding box center [839, 528] width 626 height 32
click at [456, 522] on icon "Play Video" at bounding box center [458, 527] width 9 height 13
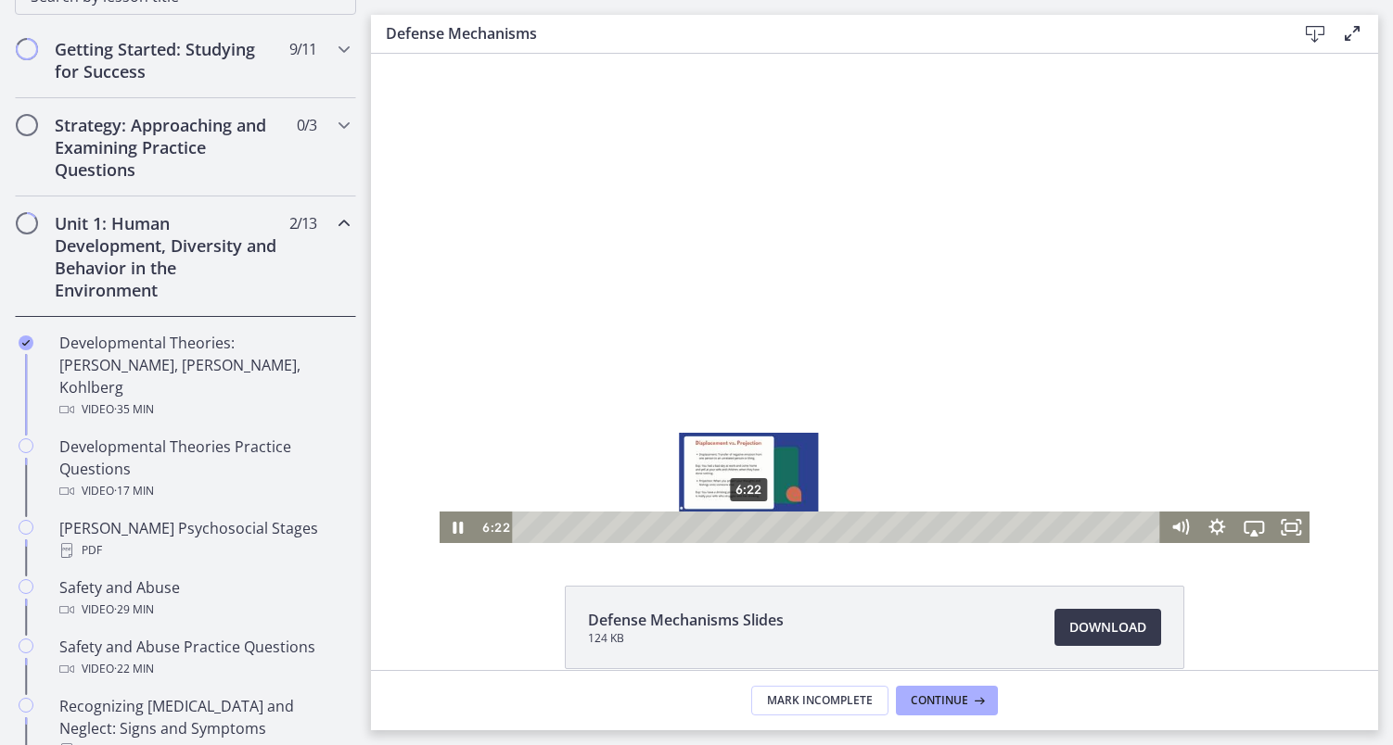
click at [749, 528] on div "6:22" at bounding box center [839, 528] width 626 height 32
click at [733, 528] on div "5:55" at bounding box center [839, 528] width 626 height 32
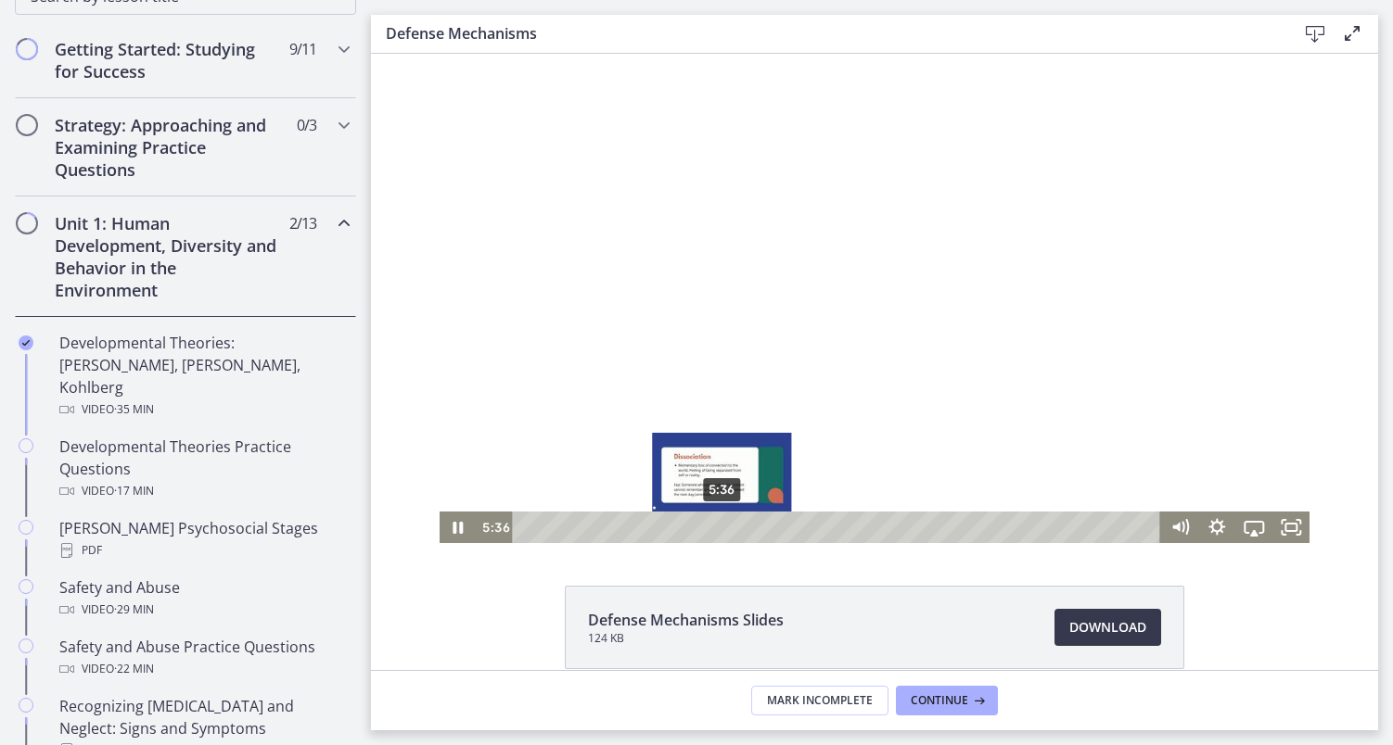
click at [722, 528] on div "5:36" at bounding box center [839, 528] width 626 height 32
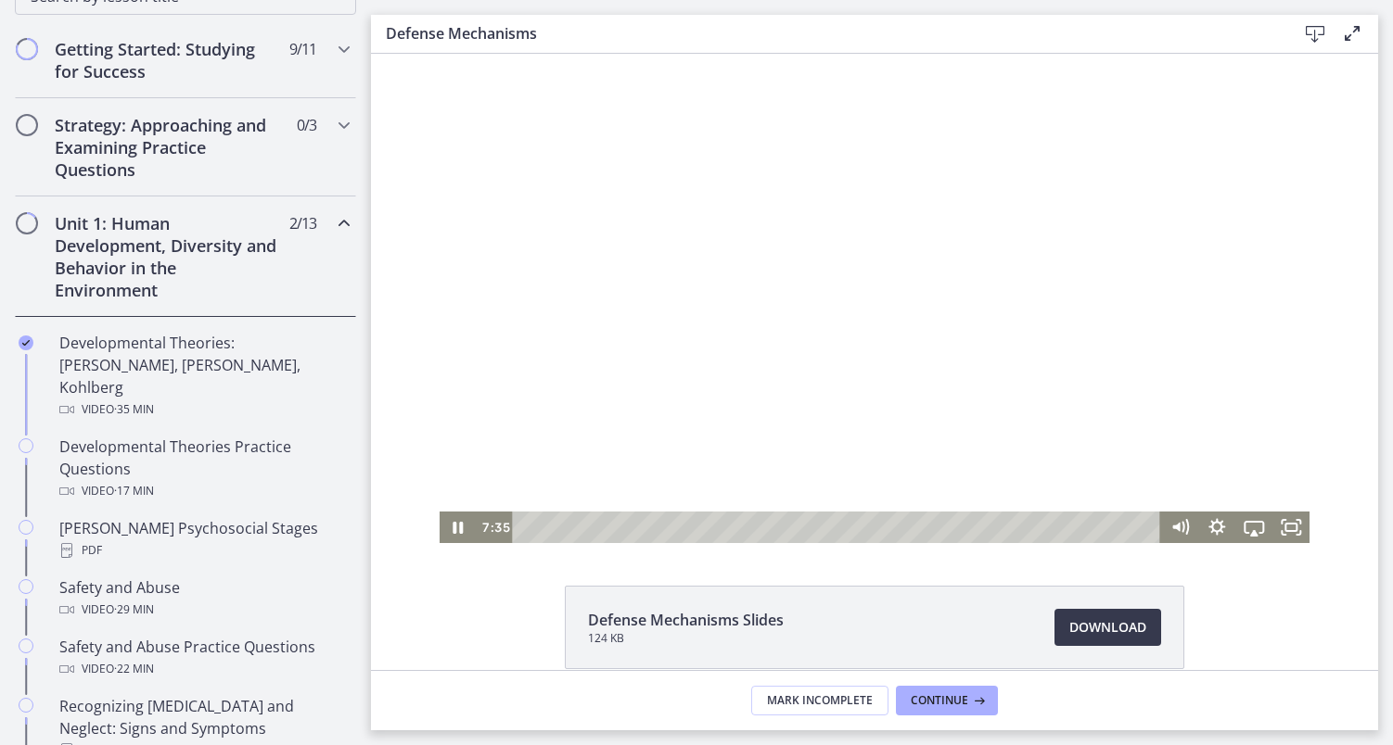
click at [486, 507] on div at bounding box center [874, 299] width 871 height 490
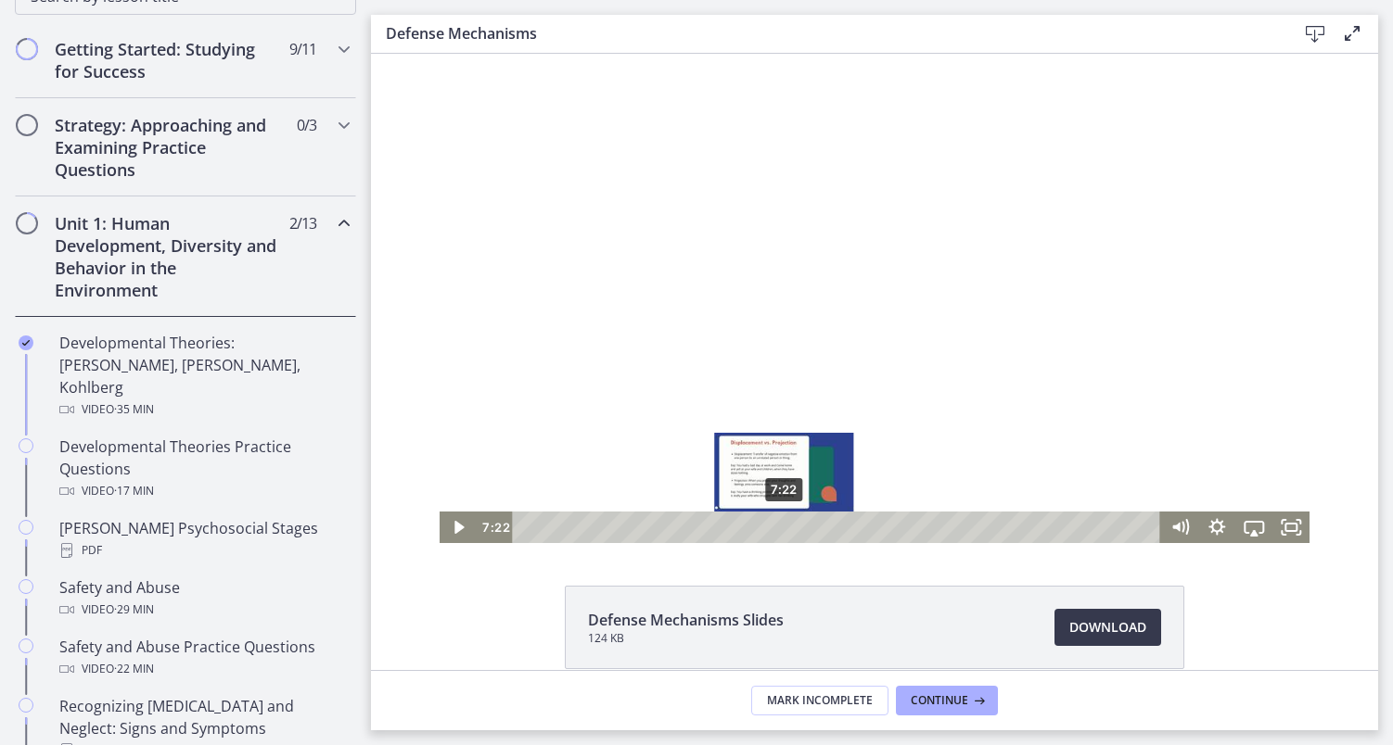
click at [784, 528] on div "7:22" at bounding box center [839, 528] width 626 height 32
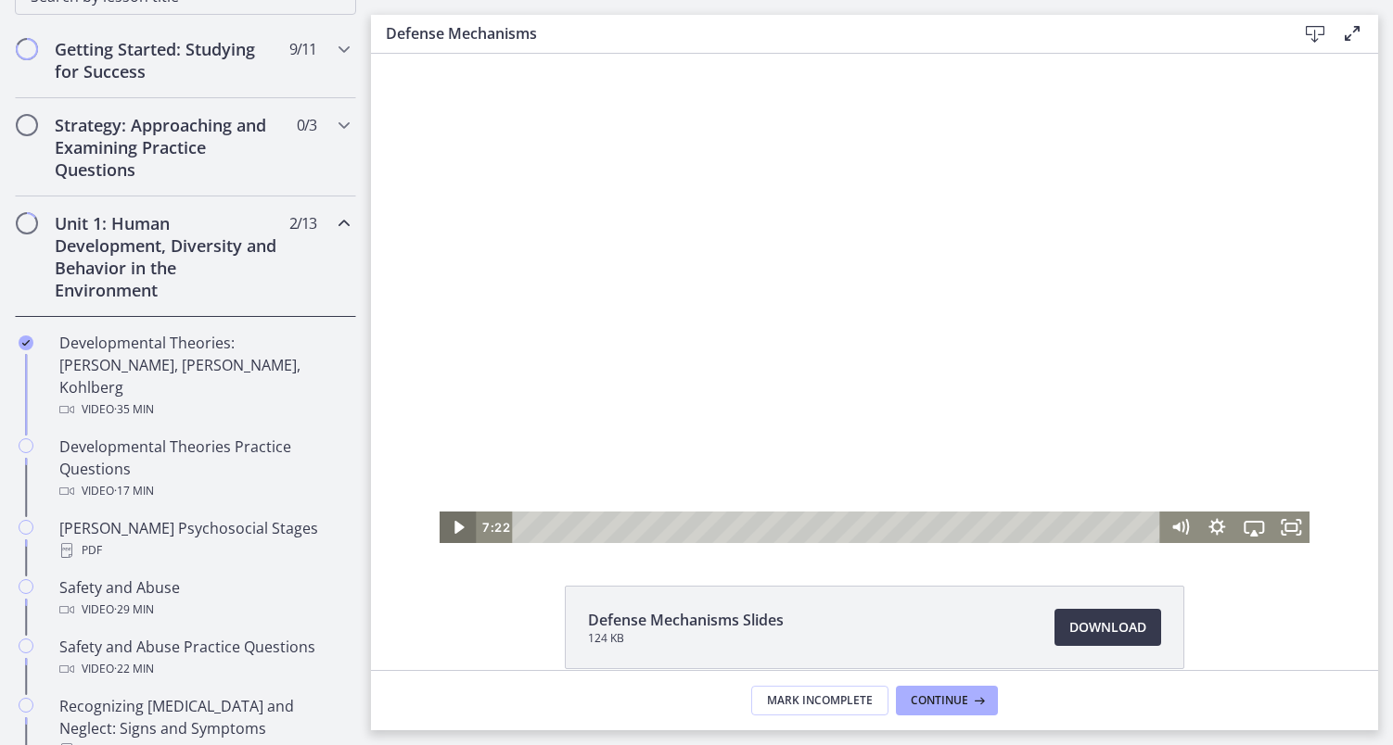
click at [452, 521] on icon "Play Video" at bounding box center [458, 528] width 37 height 32
click at [452, 521] on icon "Pause" at bounding box center [457, 528] width 37 height 32
